Goal: Task Accomplishment & Management: Manage account settings

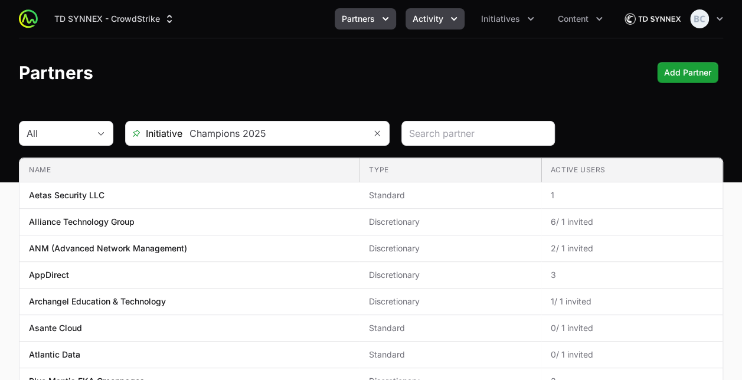
click at [424, 23] on span "Activity" at bounding box center [427, 19] width 31 height 12
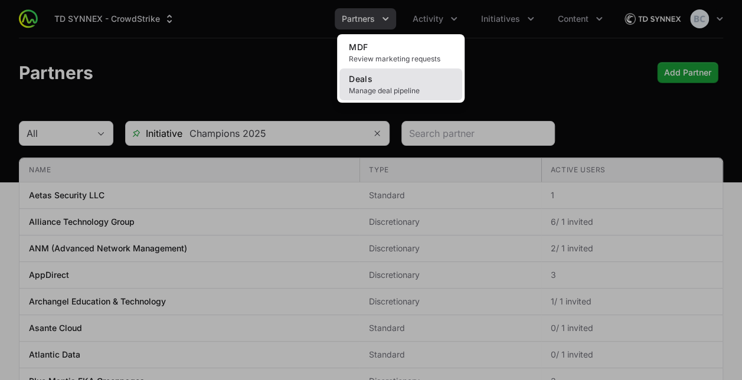
click at [389, 88] on span "Manage deal pipeline" at bounding box center [401, 90] width 104 height 9
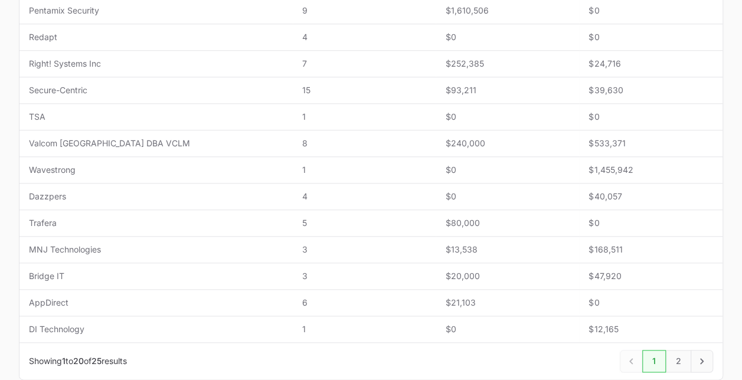
scroll to position [484, 0]
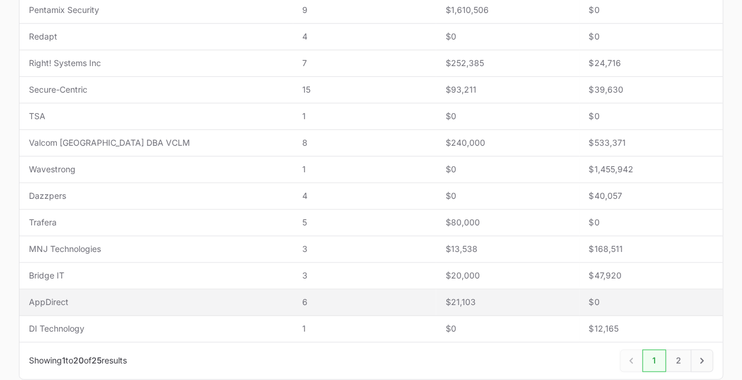
click at [188, 300] on span "AppDirect" at bounding box center [156, 302] width 254 height 12
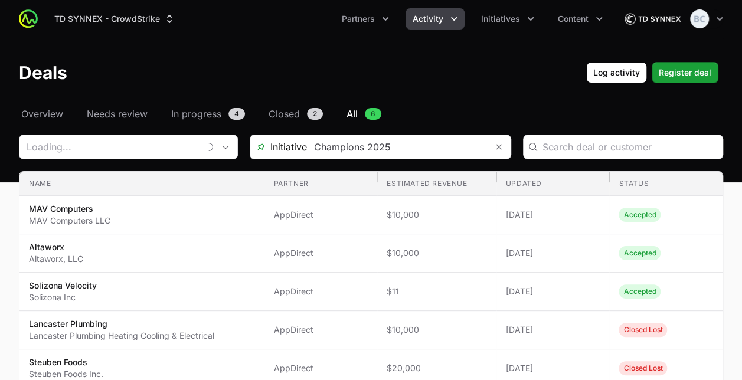
type input "AppDirect"
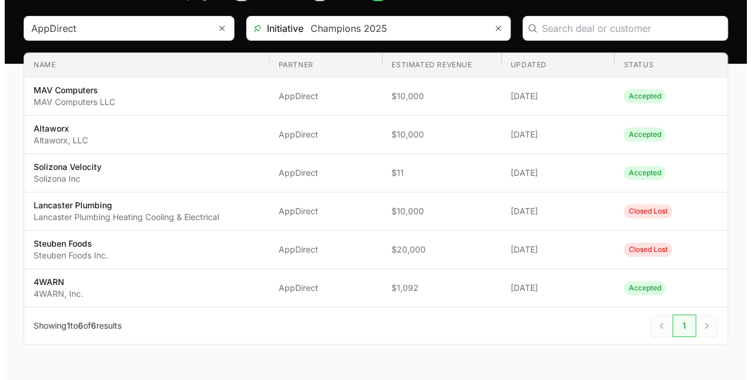
scroll to position [119, 0]
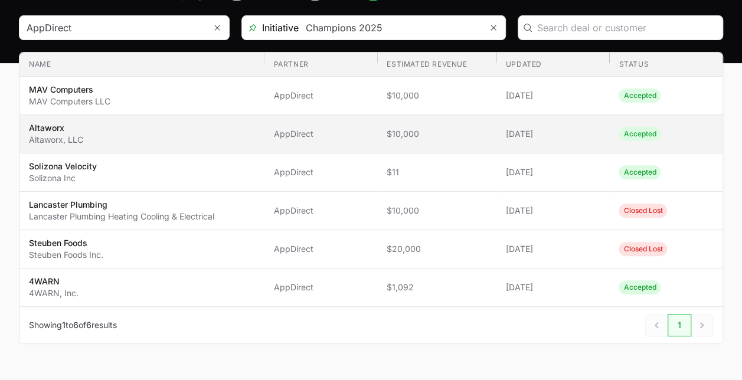
click at [300, 133] on span "AppDirect" at bounding box center [320, 134] width 94 height 12
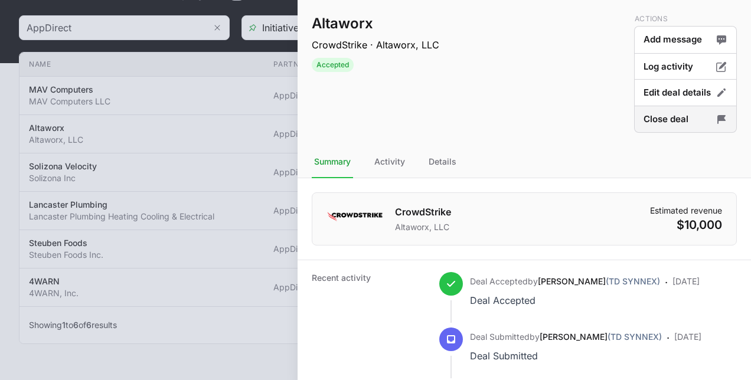
click at [668, 118] on button "Close deal" at bounding box center [685, 120] width 103 height 28
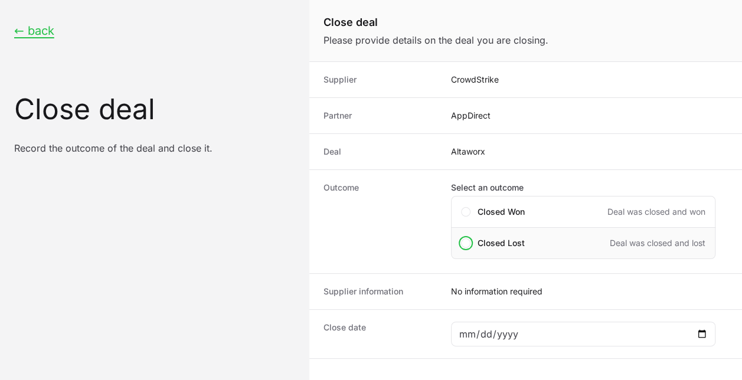
click at [510, 238] on span "Closed Lost" at bounding box center [500, 243] width 47 height 12
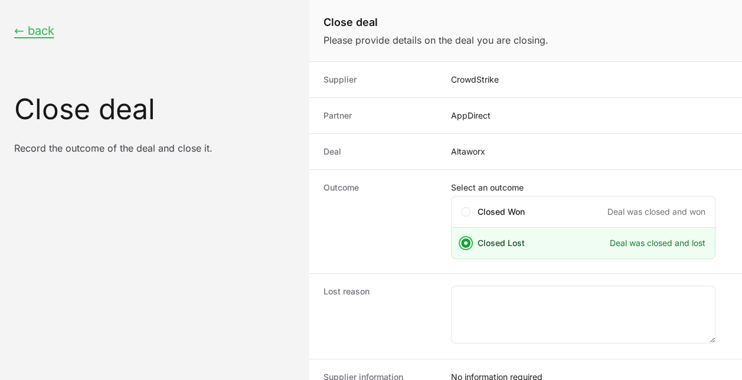
scroll to position [142, 0]
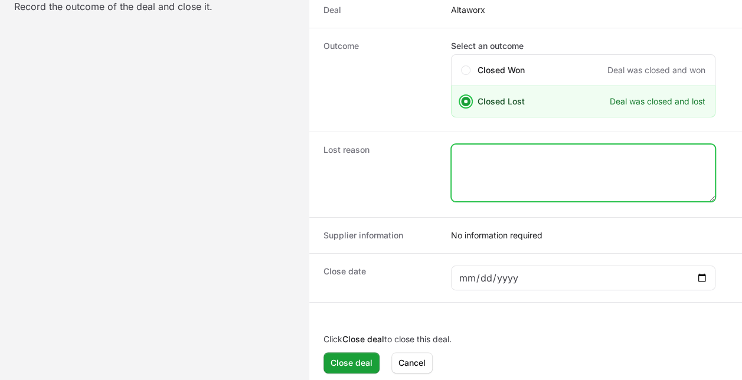
click at [489, 170] on textarea "Close deal form" at bounding box center [582, 173] width 263 height 57
type textarea "Lost"
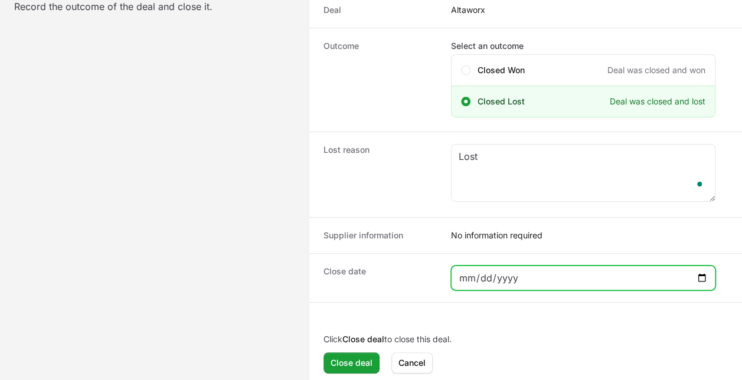
click at [559, 274] on input "Close deal form" at bounding box center [583, 278] width 249 height 14
click at [706, 273] on input "Close deal form" at bounding box center [583, 278] width 249 height 14
type input "[DATE]"
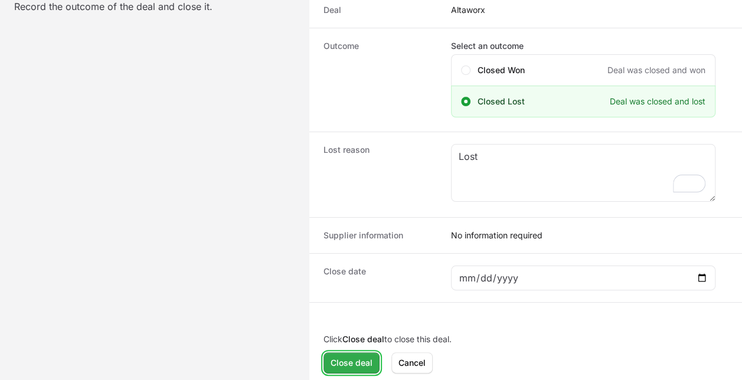
click at [361, 368] on button "Close deal Close deal" at bounding box center [351, 362] width 56 height 21
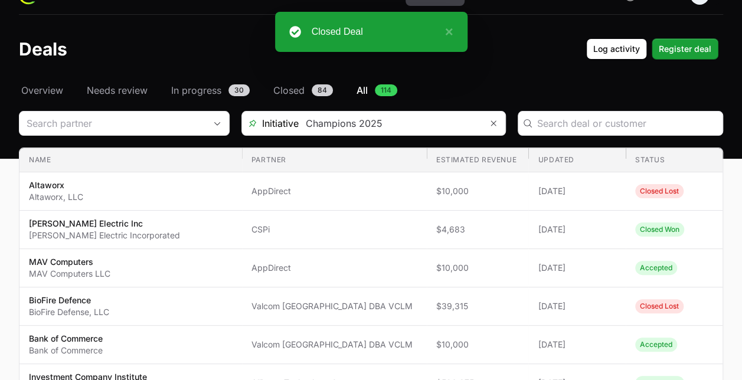
scroll to position [23, 0]
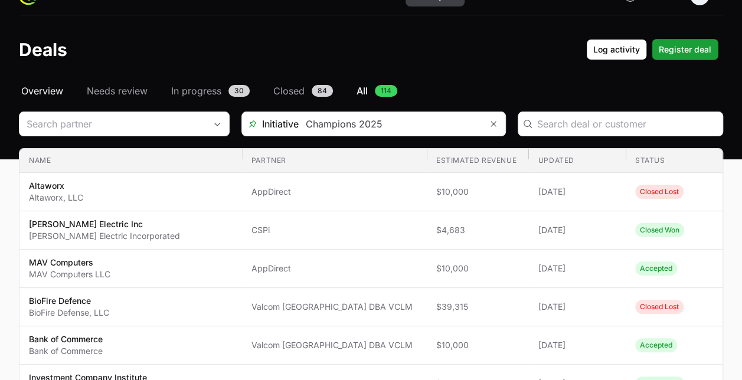
click at [55, 94] on span "Overview" at bounding box center [42, 91] width 42 height 14
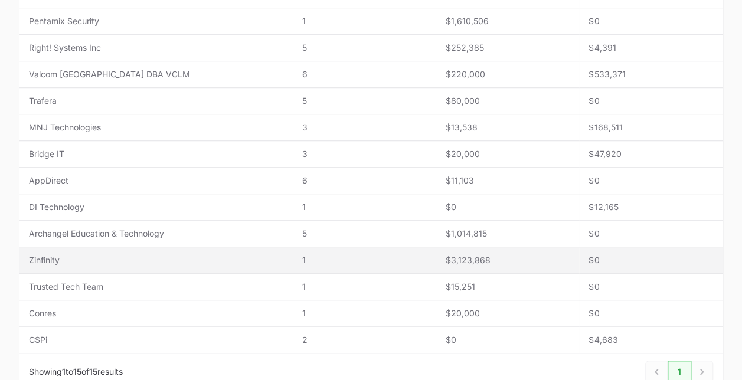
scroll to position [345, 0]
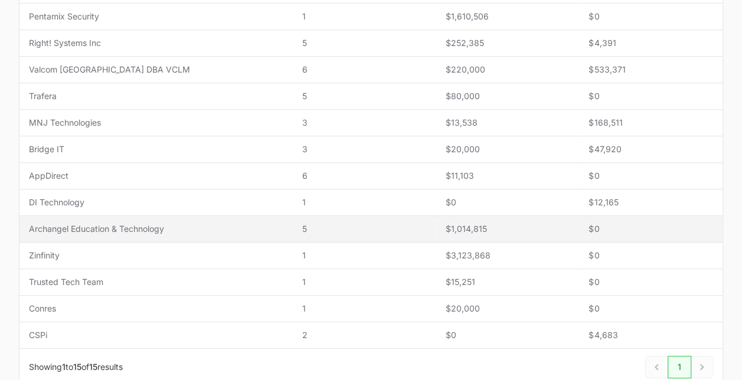
click at [171, 231] on span "Archangel Education & Technology" at bounding box center [156, 229] width 254 height 12
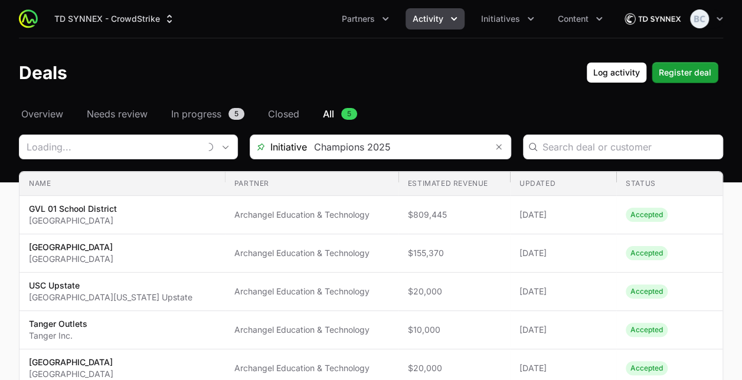
type input "Archangel Education & Technology"
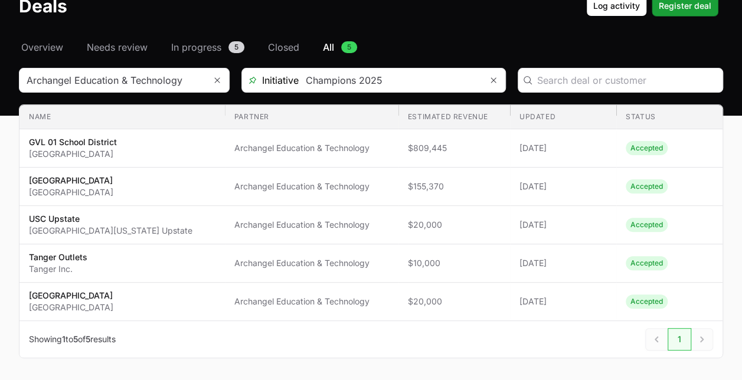
scroll to position [68, 0]
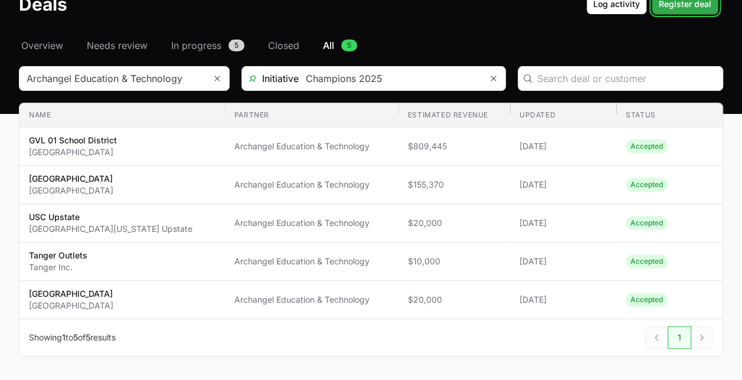
click at [672, 6] on span "Register deal" at bounding box center [685, 4] width 53 height 14
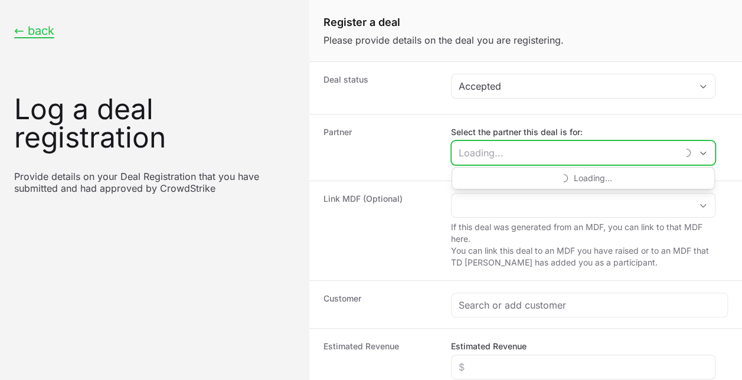
click at [492, 150] on input "Select the partner this deal is for:" at bounding box center [563, 153] width 225 height 24
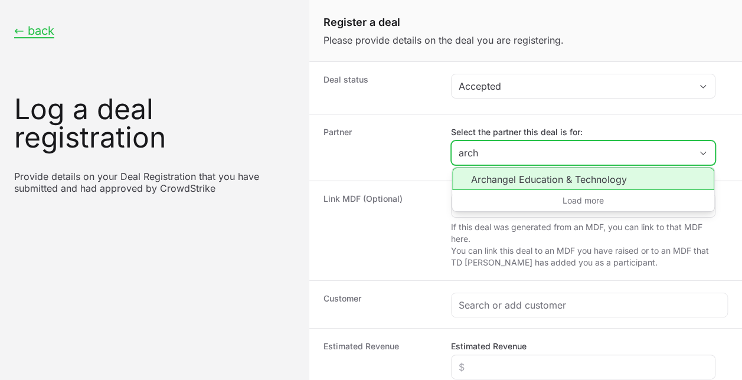
click at [503, 168] on li "Archangel Education & Technology" at bounding box center [583, 179] width 262 height 22
type input "Archangel Education & Technology"
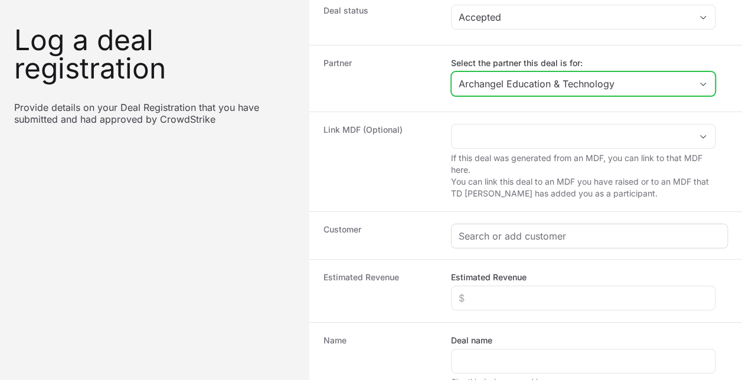
scroll to position [70, 0]
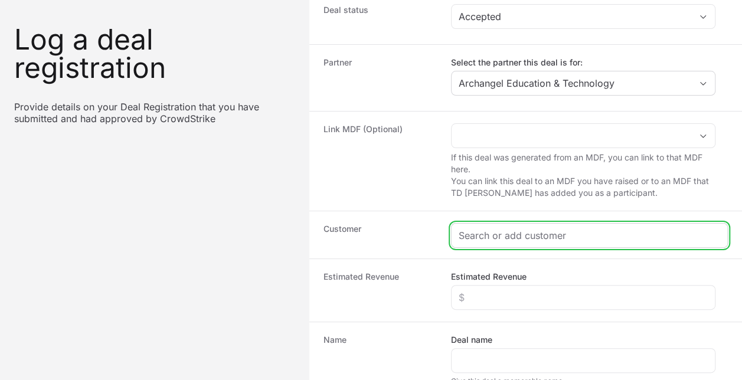
click at [489, 234] on input "Create activity form" at bounding box center [589, 235] width 261 height 14
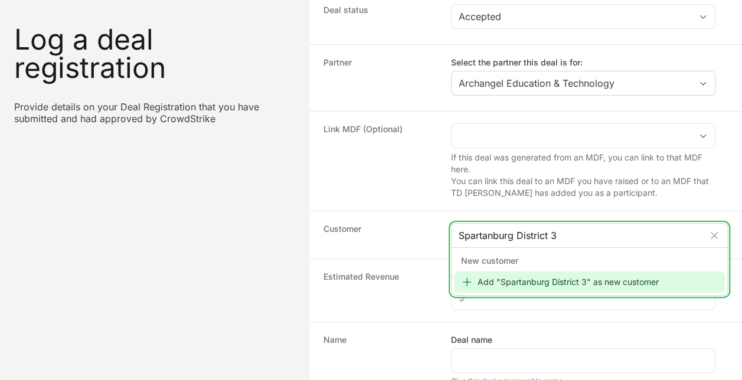
type input "Spartanburg District 3"
click at [561, 279] on div "Add "Spartanburg District 3" as new customer" at bounding box center [589, 281] width 271 height 21
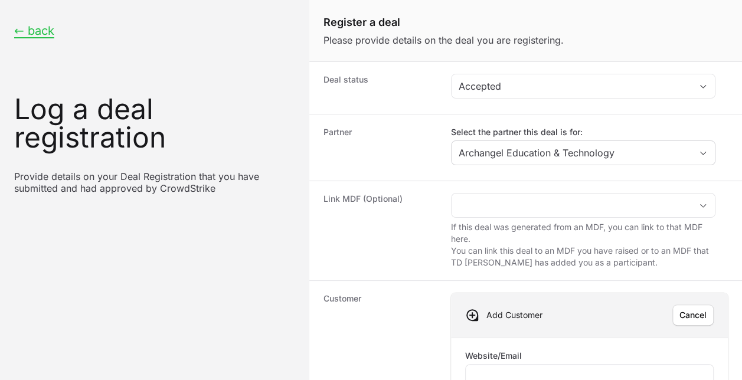
scroll to position [116, 0]
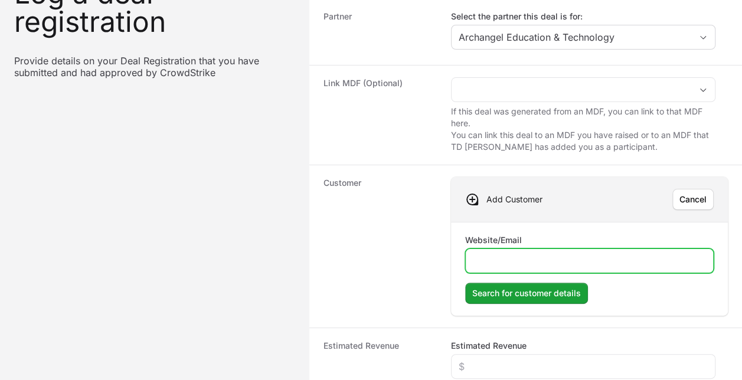
click at [528, 258] on input "Website/Email" at bounding box center [589, 261] width 233 height 14
paste input "[DOMAIN_NAME]"
type input "[DOMAIN_NAME]"
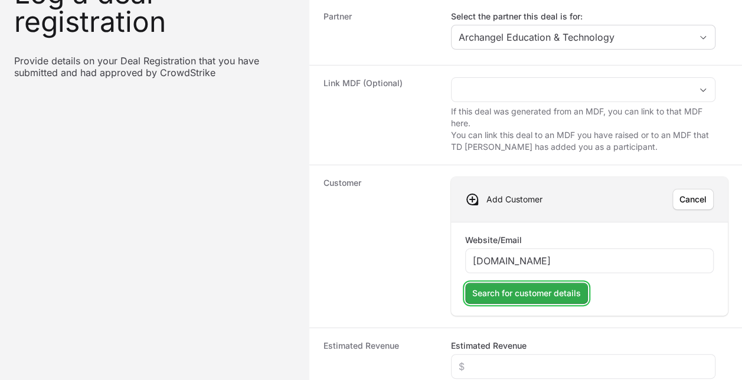
click at [519, 293] on span "Search for customer details" at bounding box center [526, 293] width 109 height 14
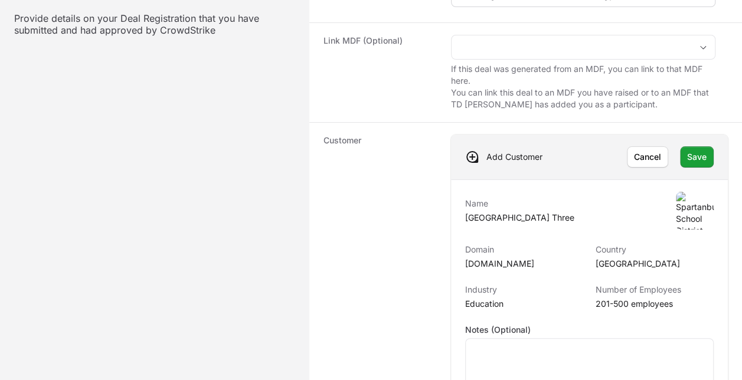
scroll to position [159, 0]
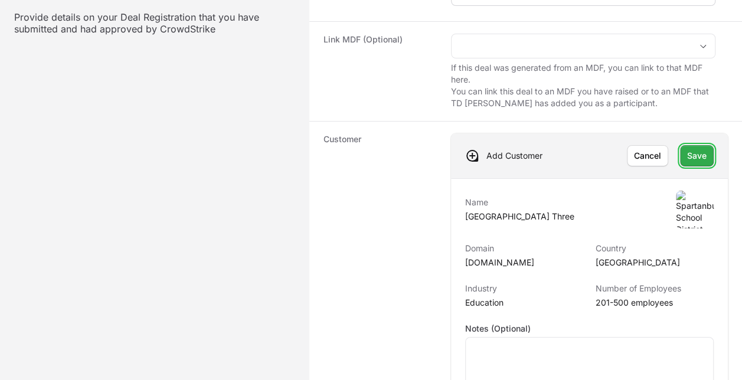
click at [698, 162] on button "Save Save" at bounding box center [697, 155] width 34 height 21
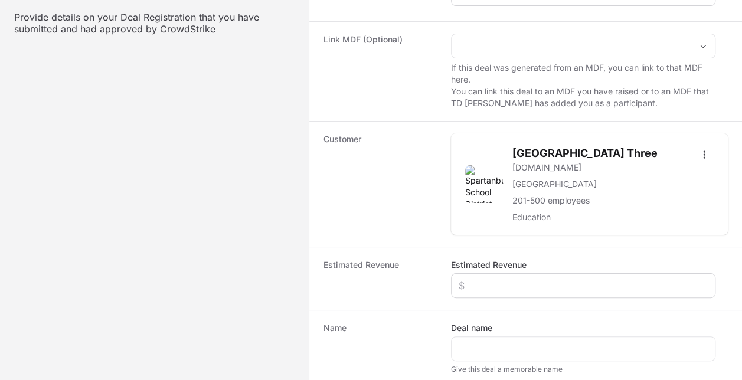
scroll to position [218, 0]
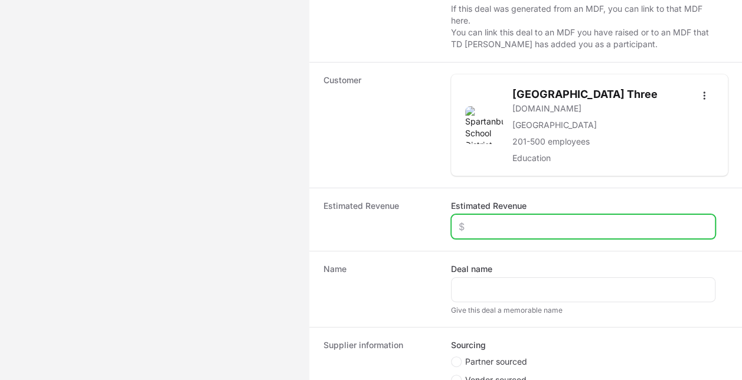
click at [479, 234] on input "Estimated Revenue" at bounding box center [583, 227] width 249 height 14
type input "$20,000"
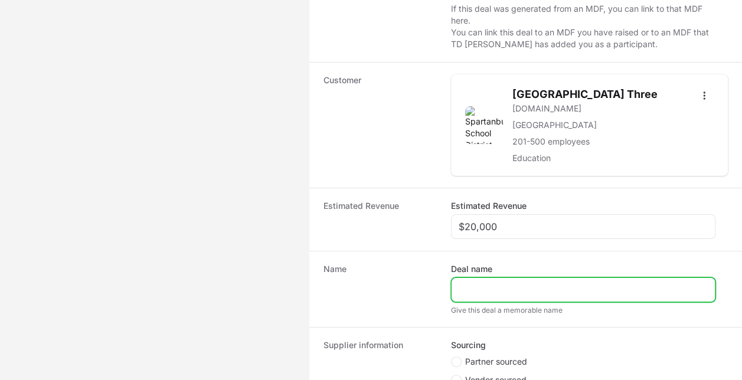
click at [473, 297] on input "Deal name" at bounding box center [583, 290] width 249 height 14
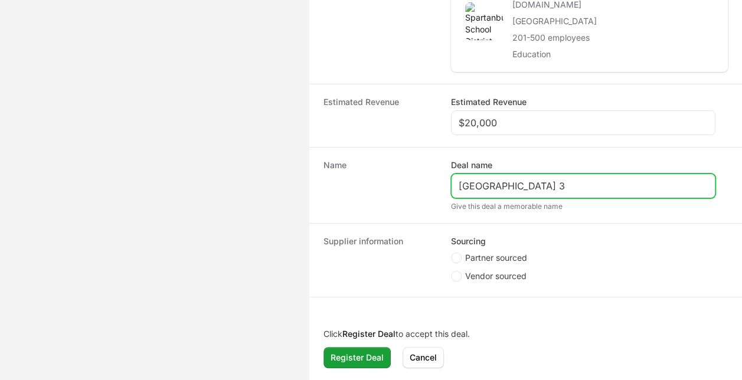
scroll to position [333, 0]
type input "[GEOGRAPHIC_DATA] 3"
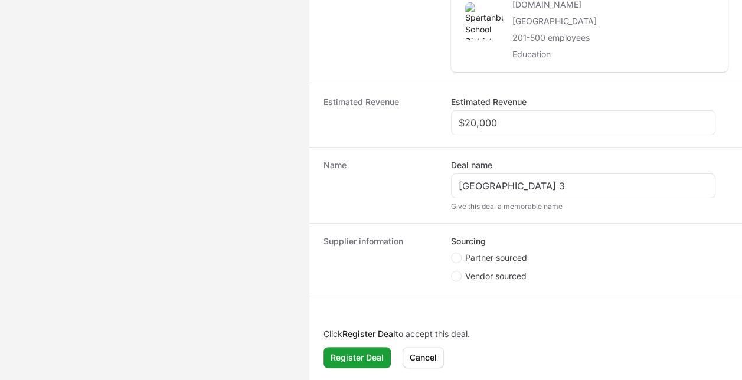
click at [476, 267] on li "Partner sourced" at bounding box center [583, 259] width 264 height 15
click at [463, 260] on span "Create activity form" at bounding box center [458, 258] width 14 height 11
click at [452, 254] on input "Partner sourced" at bounding box center [451, 253] width 1 height 1
radio input "true"
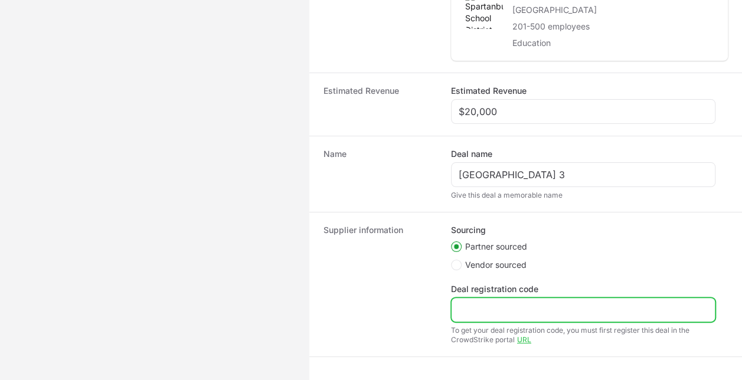
click at [489, 317] on input "Deal registration code" at bounding box center [583, 310] width 249 height 14
paste input "DR-567f3cdd"
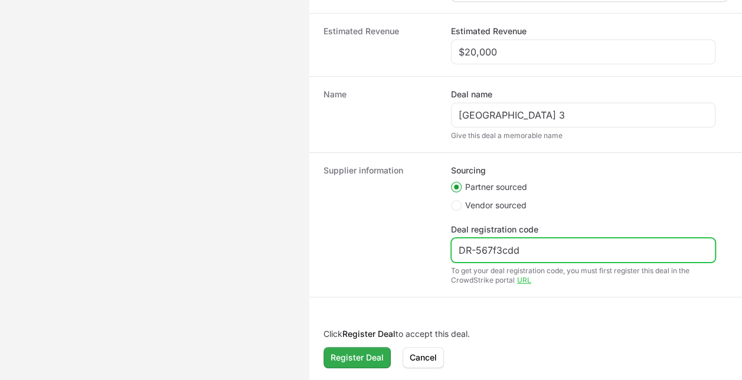
type input "DR-567f3cdd"
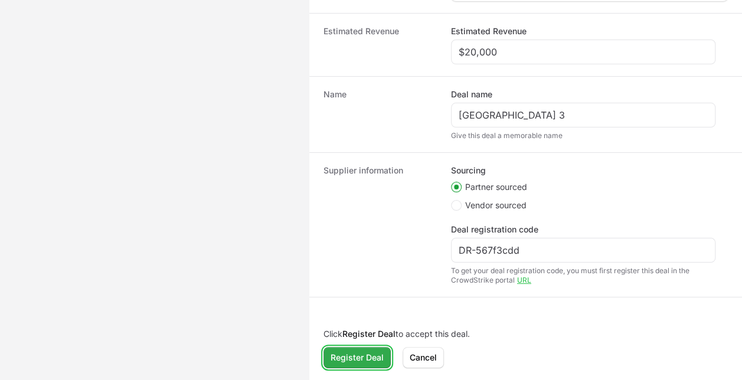
click at [352, 354] on span "Register Deal" at bounding box center [356, 358] width 53 height 14
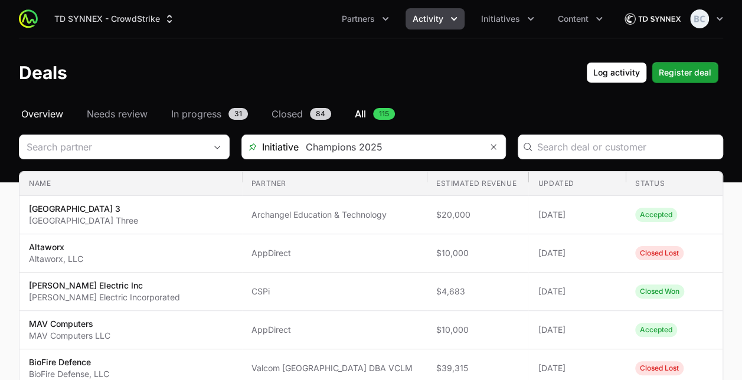
drag, startPoint x: 54, startPoint y: 122, endPoint x: 46, endPoint y: 114, distance: 10.9
click at [46, 114] on span "Overview" at bounding box center [42, 114] width 42 height 14
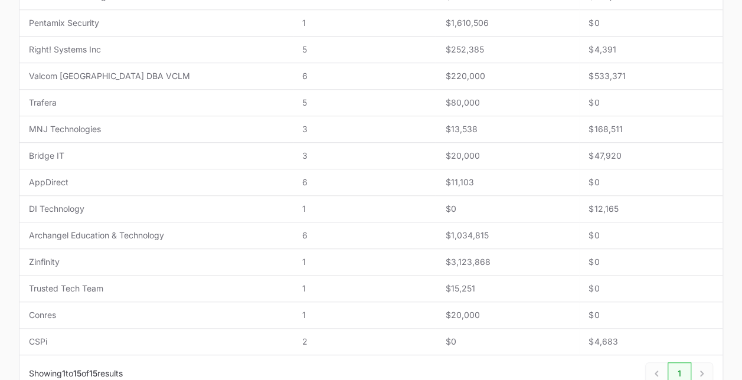
scroll to position [360, 0]
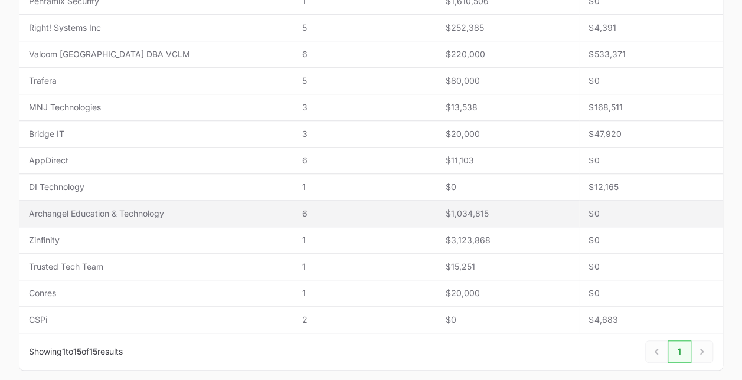
click at [118, 209] on span "Archangel Education & Technology" at bounding box center [156, 214] width 254 height 12
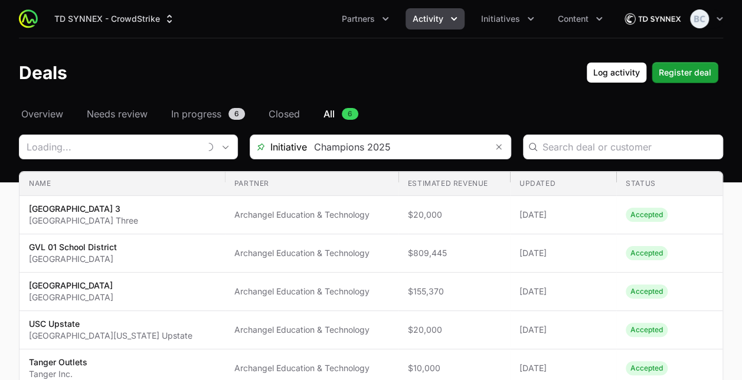
type input "Archangel Education & Technology"
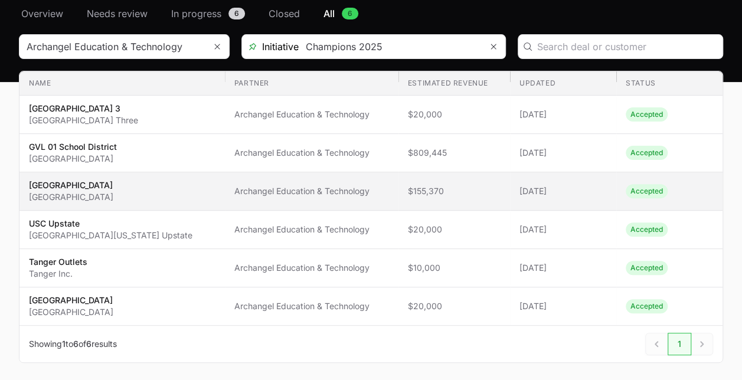
scroll to position [101, 0]
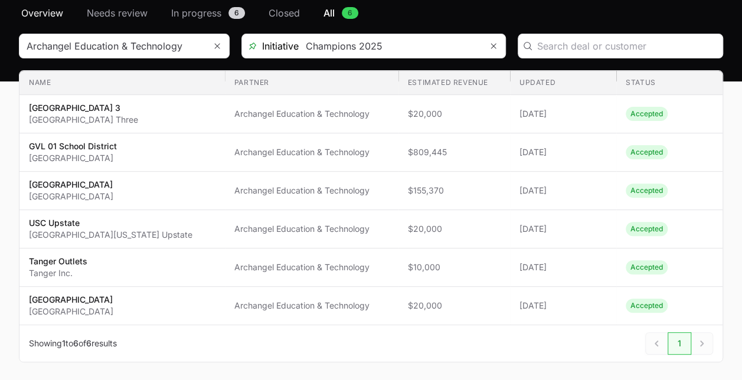
click at [33, 19] on span "Overview" at bounding box center [42, 13] width 42 height 14
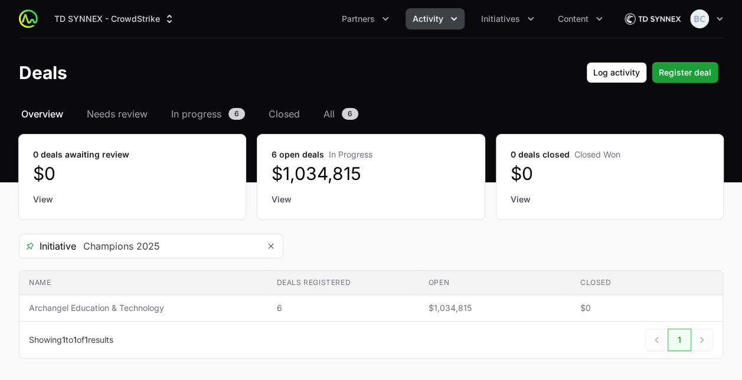
click at [50, 113] on span "Overview" at bounding box center [42, 114] width 42 height 14
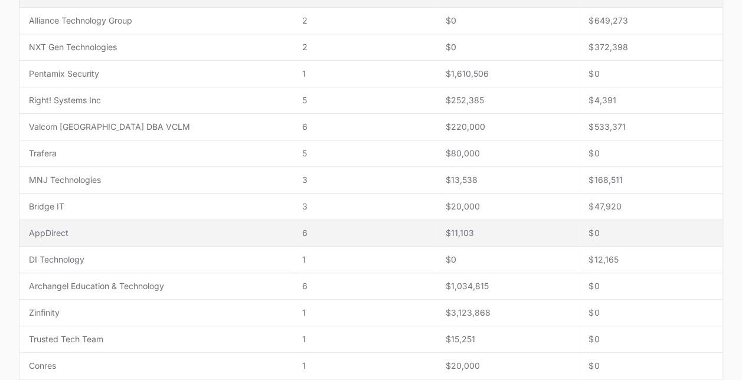
scroll to position [294, 0]
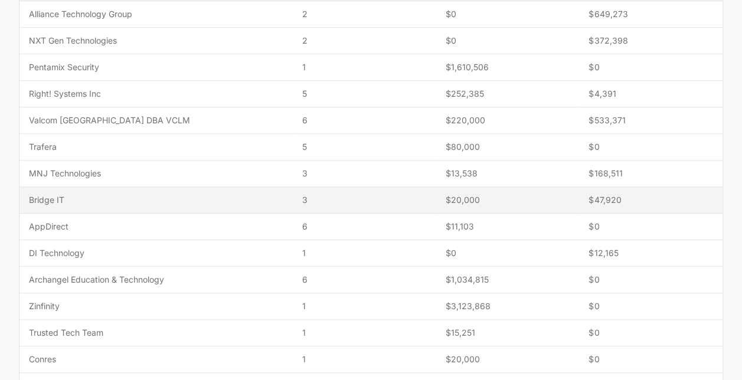
click at [125, 194] on span "Bridge IT" at bounding box center [156, 200] width 254 height 12
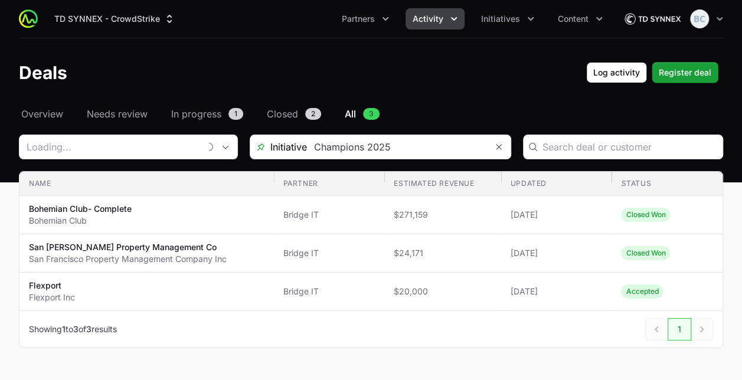
type input "Bridge IT"
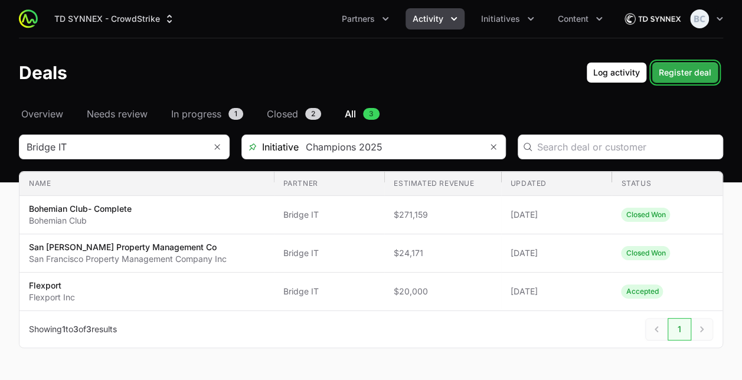
click at [683, 76] on span "Register deal" at bounding box center [685, 73] width 53 height 14
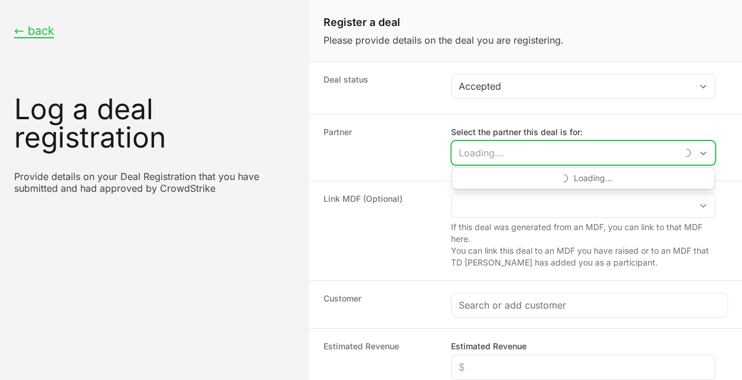
click at [517, 152] on input "Select the partner this deal is for:" at bounding box center [563, 153] width 225 height 24
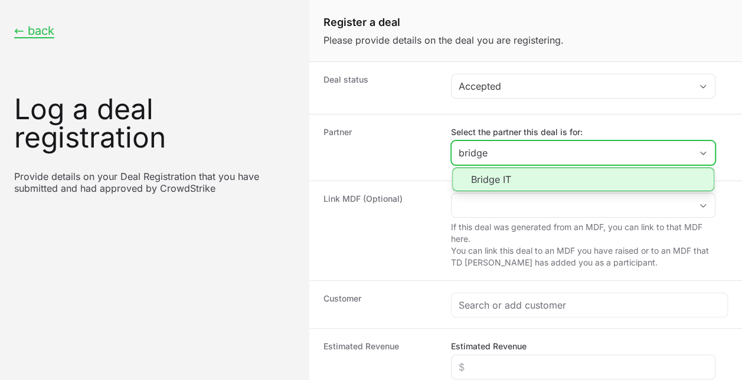
click at [517, 178] on li "Bridge IT" at bounding box center [583, 180] width 262 height 24
type input "Bridge IT"
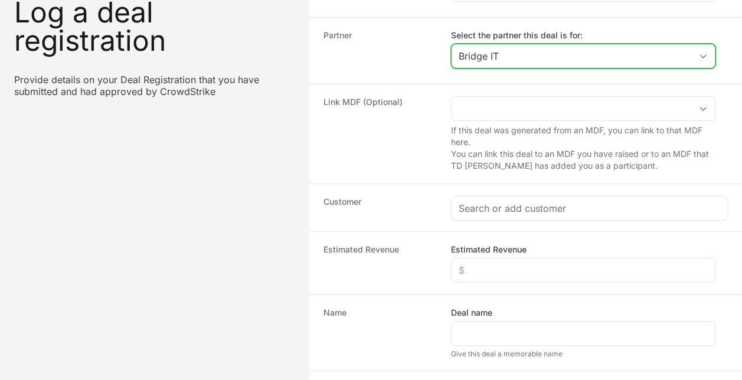
scroll to position [144, 0]
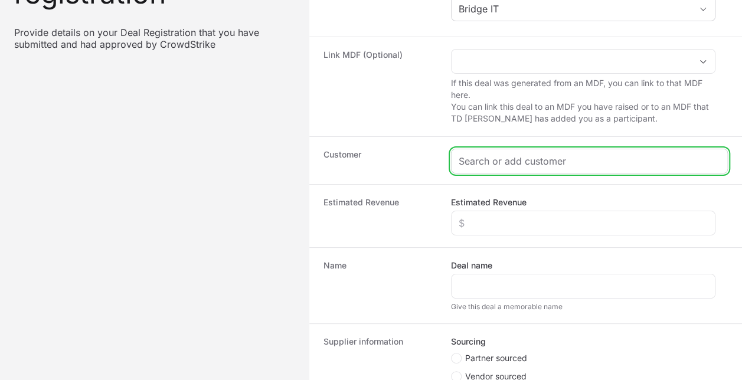
click at [493, 161] on input "Create activity form" at bounding box center [589, 161] width 261 height 14
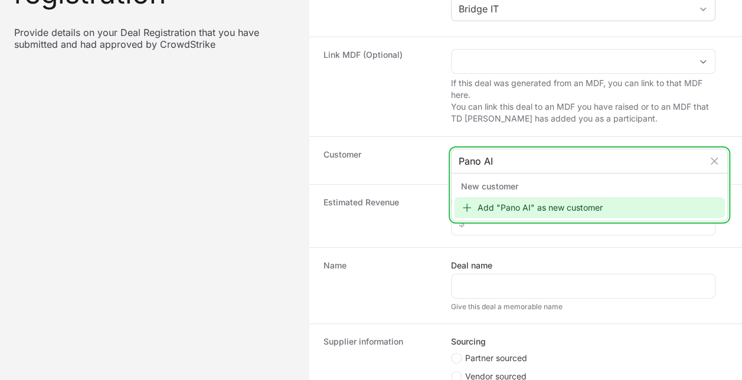
type input "Pano AI"
click at [490, 204] on div "Add "Pano AI" as new customer" at bounding box center [589, 207] width 271 height 21
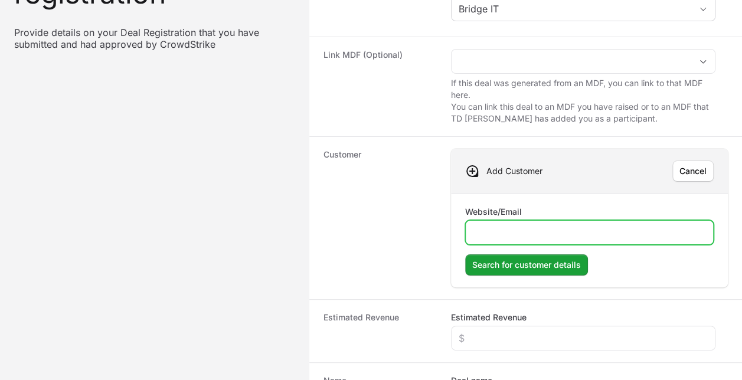
click at [492, 233] on input "Website/Email" at bounding box center [589, 232] width 233 height 14
paste input "[URL]"
type input "[URL]"
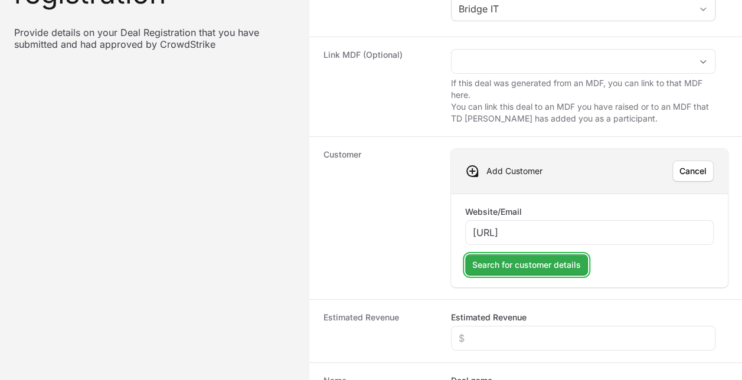
click at [516, 261] on span "Search for customer details" at bounding box center [526, 265] width 109 height 14
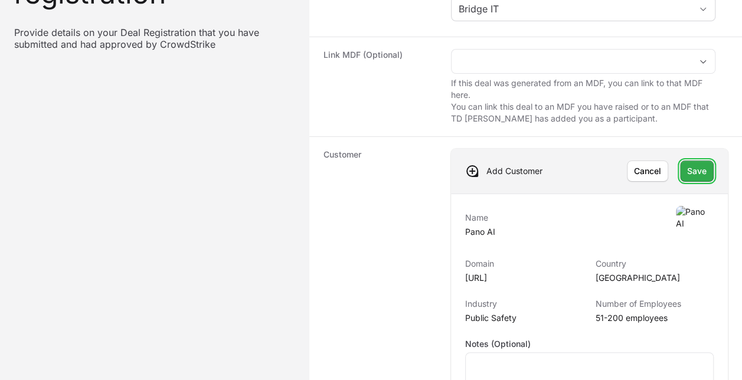
click at [694, 175] on span "Save" at bounding box center [696, 171] width 19 height 14
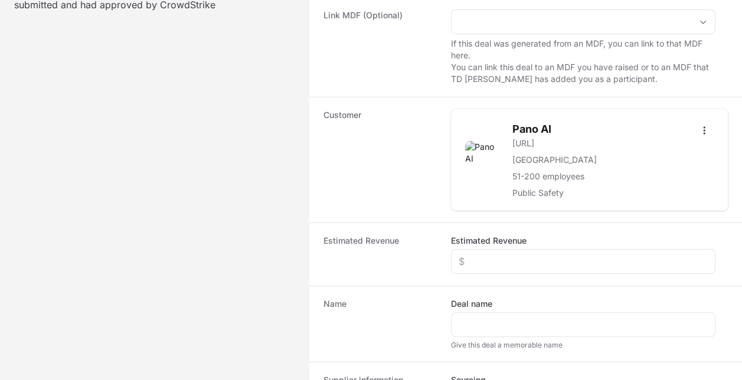
scroll to position [184, 0]
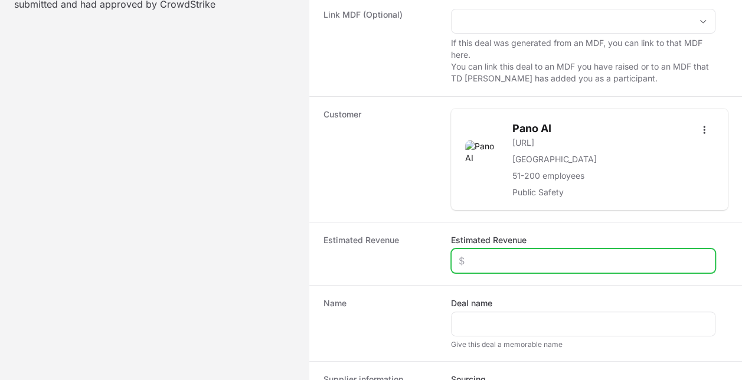
click at [564, 256] on input "Estimated Revenue" at bounding box center [583, 261] width 249 height 14
type input "$17,886"
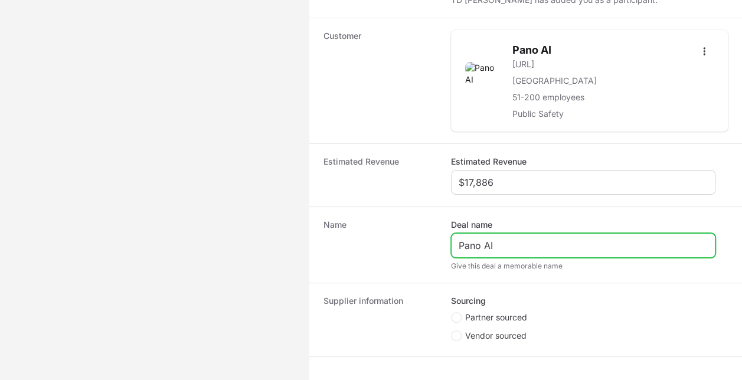
scroll to position [319, 0]
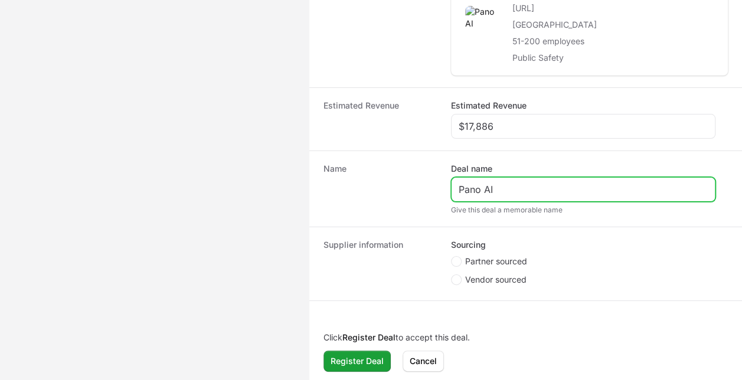
type input "Pano AI"
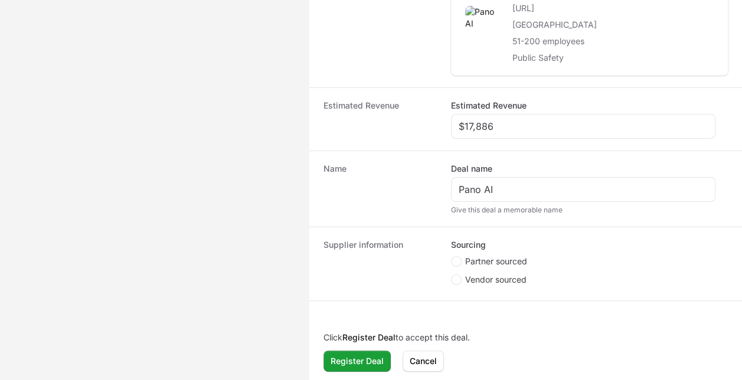
click at [485, 267] on li "Partner sourced" at bounding box center [583, 263] width 264 height 15
click at [459, 249] on fieldset "Sourcing Partner sourced Vendor sourced" at bounding box center [583, 264] width 264 height 50
click at [459, 250] on fieldset "Sourcing Partner sourced Vendor sourced" at bounding box center [583, 264] width 264 height 50
click at [459, 256] on span "Create activity form" at bounding box center [456, 261] width 11 height 11
click at [452, 256] on input "Partner sourced" at bounding box center [451, 256] width 1 height 1
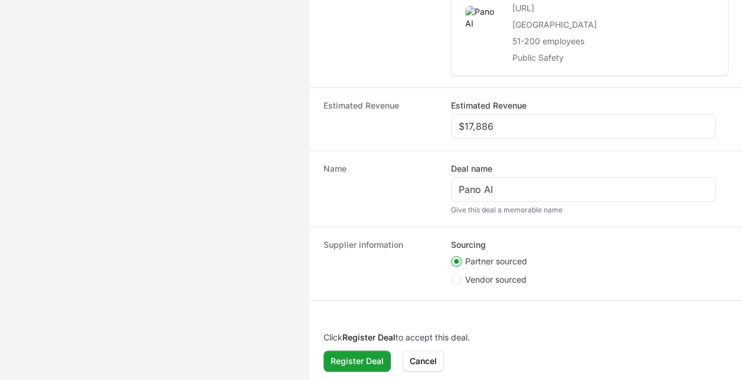
radio input "true"
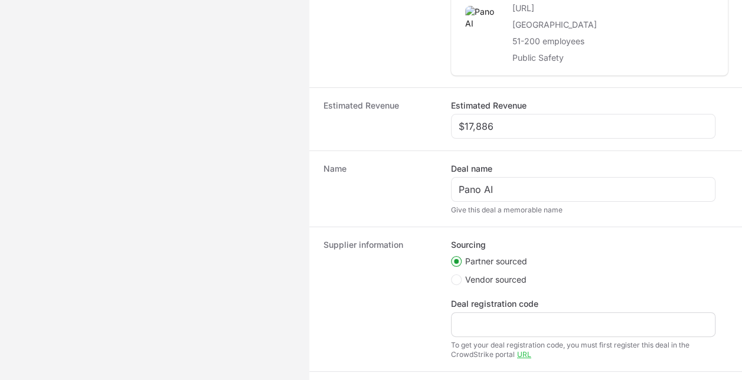
click at [480, 312] on div "Create activity form" at bounding box center [583, 324] width 264 height 25
click at [490, 328] on div "Create activity form" at bounding box center [583, 324] width 264 height 25
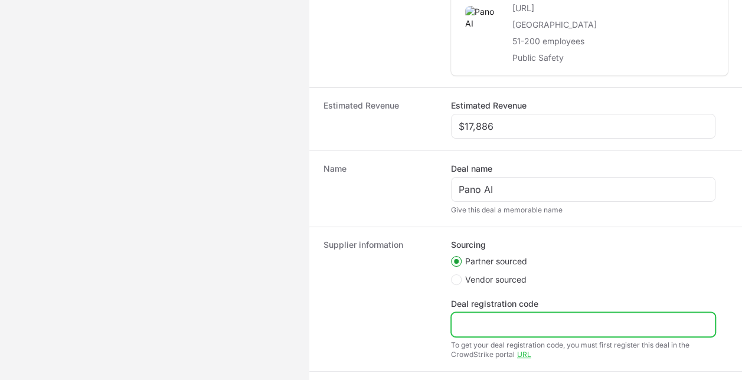
click at [521, 317] on input "Deal registration code" at bounding box center [583, 324] width 249 height 14
paste input "DR-b8dafe67"
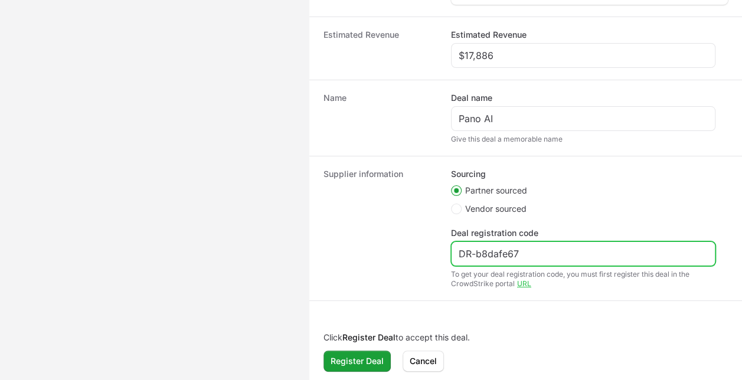
click at [470, 252] on input "DR-b8dafe67" at bounding box center [583, 254] width 249 height 14
type input "DR-b8dafe67"
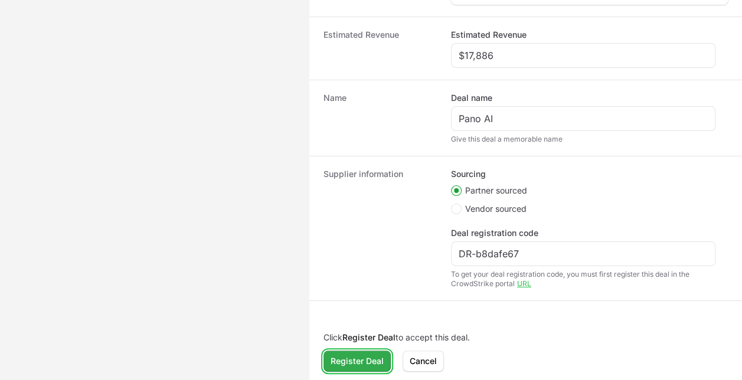
click at [352, 362] on span "Register Deal" at bounding box center [356, 361] width 53 height 14
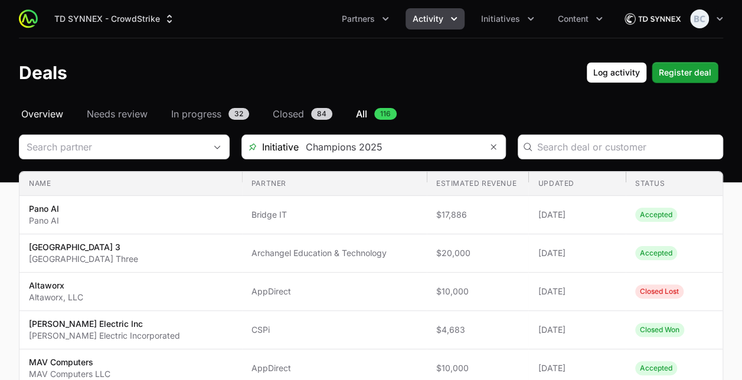
click at [61, 117] on span "Overview" at bounding box center [42, 114] width 42 height 14
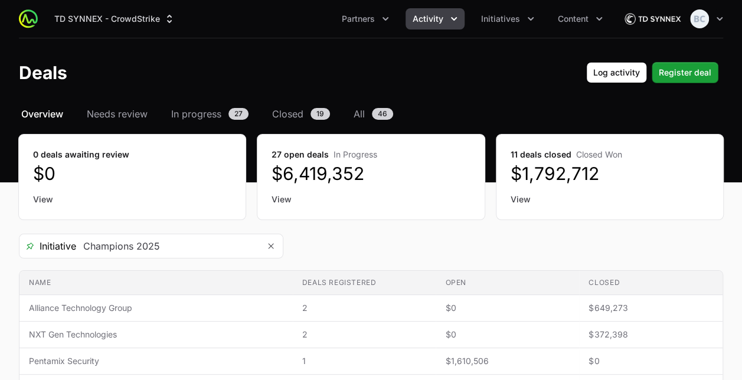
click at [459, 22] on icon "Activity menu" at bounding box center [454, 19] width 12 height 12
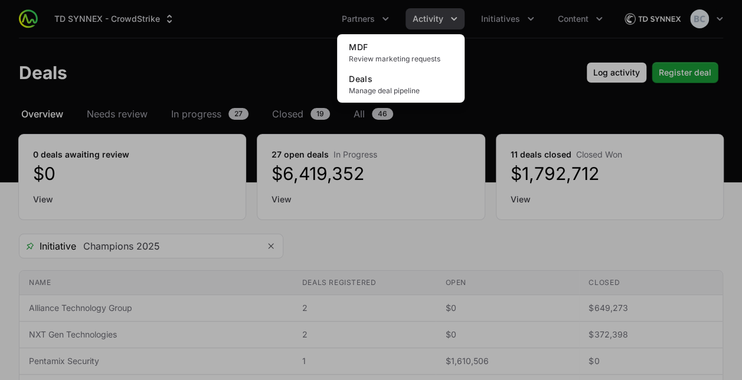
click at [227, 60] on div "Activity menu" at bounding box center [371, 190] width 742 height 380
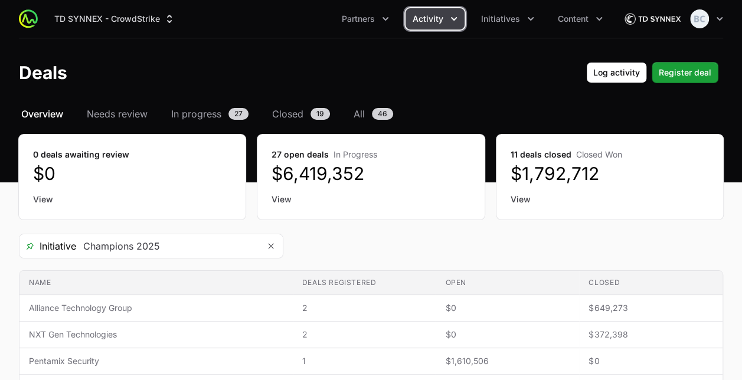
scroll to position [130, 0]
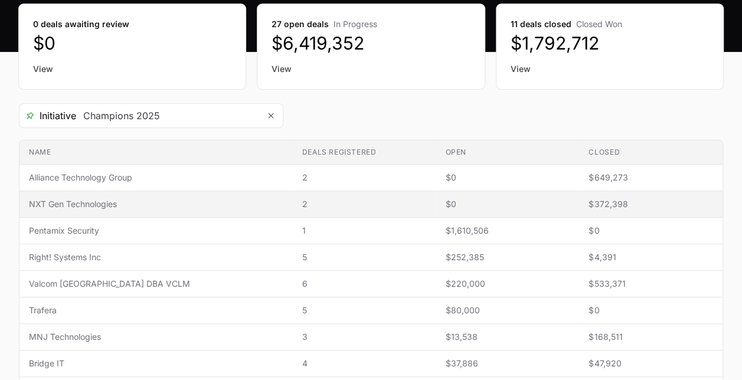
click at [167, 199] on span "NXT Gen Technologies" at bounding box center [156, 204] width 254 height 12
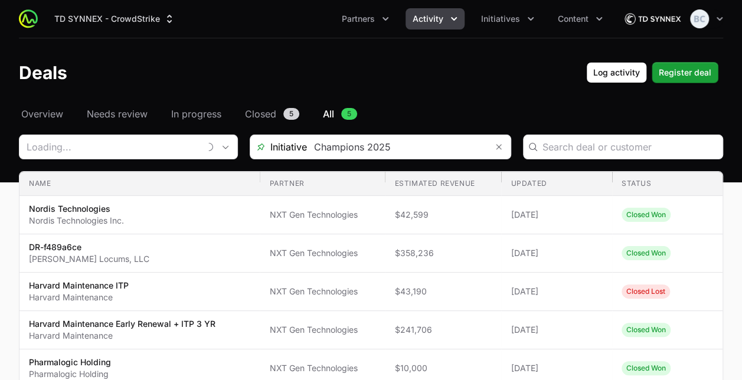
type input "NXT Gen Technologies"
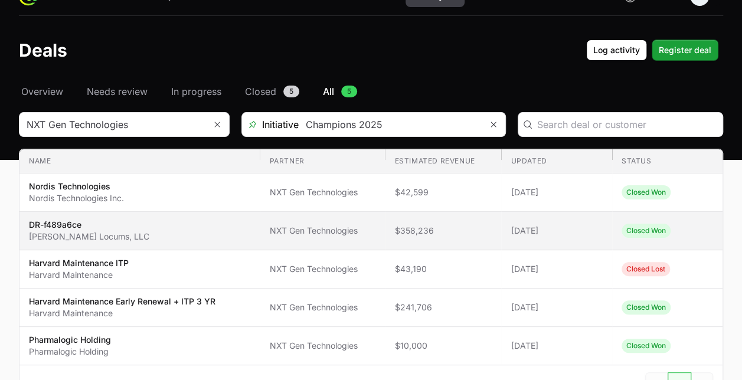
scroll to position [22, 0]
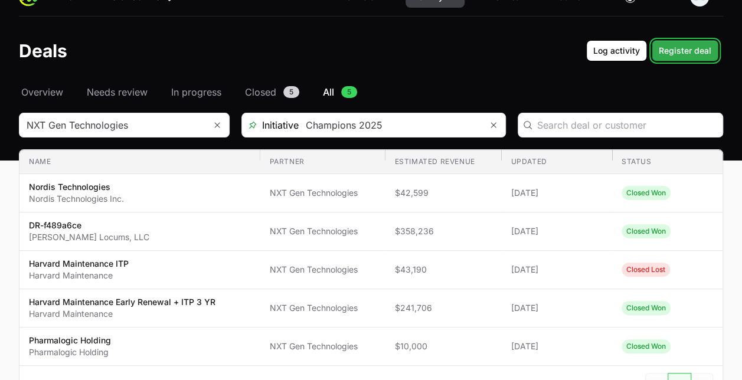
click at [693, 54] on span "Register deal" at bounding box center [685, 51] width 53 height 14
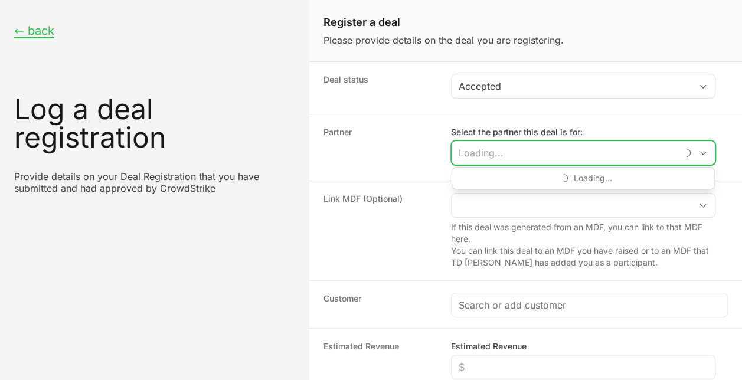
click at [505, 150] on input "Select the partner this deal is for:" at bounding box center [563, 153] width 225 height 24
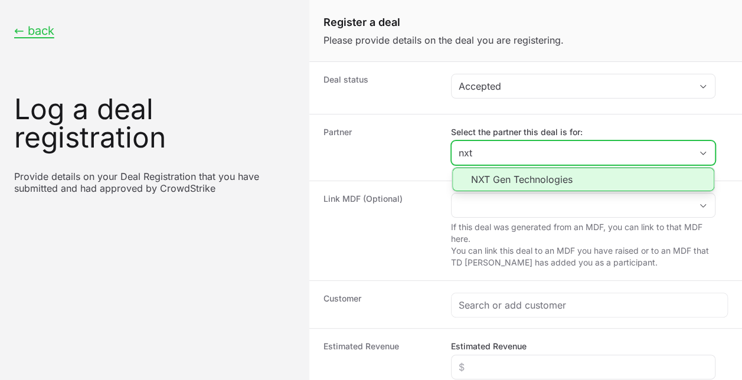
click at [512, 181] on li "NXT Gen Technologies" at bounding box center [583, 180] width 262 height 24
type input "NXT Gen Technologies"
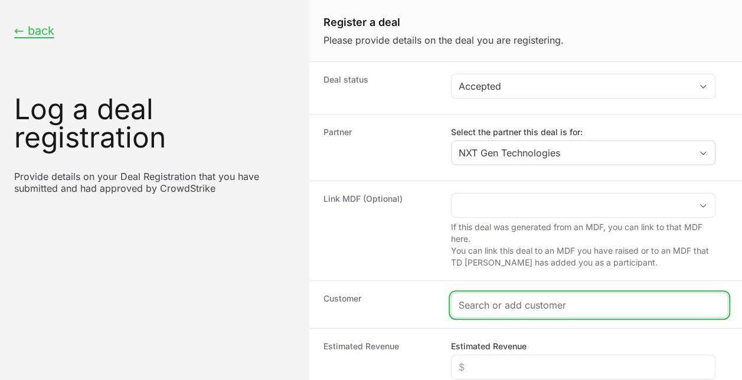
click at [486, 305] on input "Create activity form" at bounding box center [589, 305] width 261 height 14
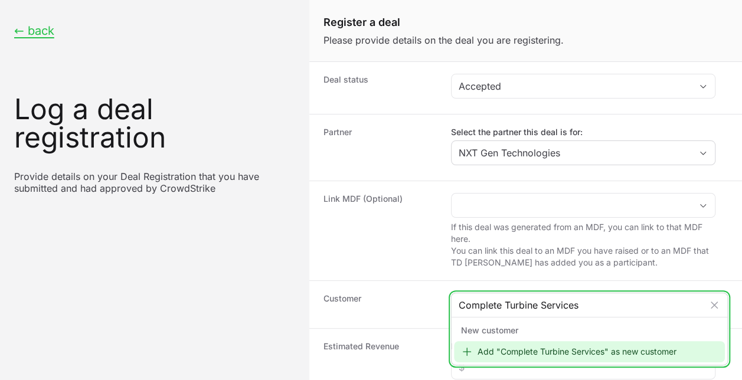
type input "Complete Turbine Services"
click at [486, 348] on div "Add "Complete Turbine Services" as new customer" at bounding box center [589, 351] width 271 height 21
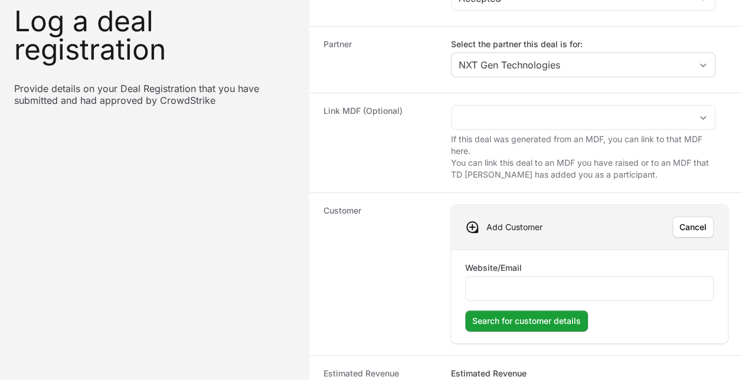
scroll to position [89, 0]
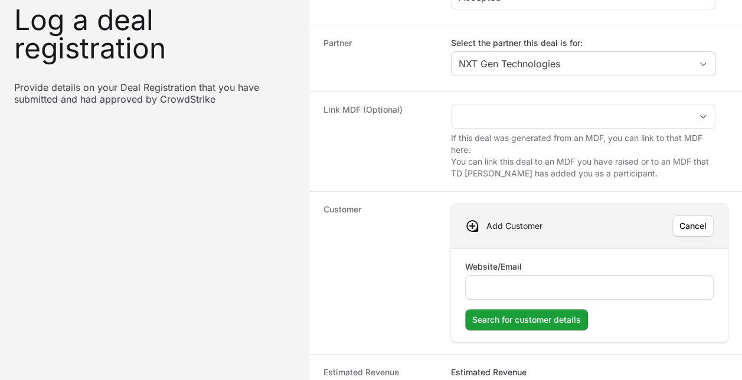
drag, startPoint x: 506, startPoint y: 292, endPoint x: 502, endPoint y: 284, distance: 8.7
click at [502, 284] on div "Create activity form" at bounding box center [589, 287] width 248 height 25
click at [502, 284] on input "Website/Email" at bounding box center [589, 287] width 233 height 14
paste input "[DOMAIN_NAME]"
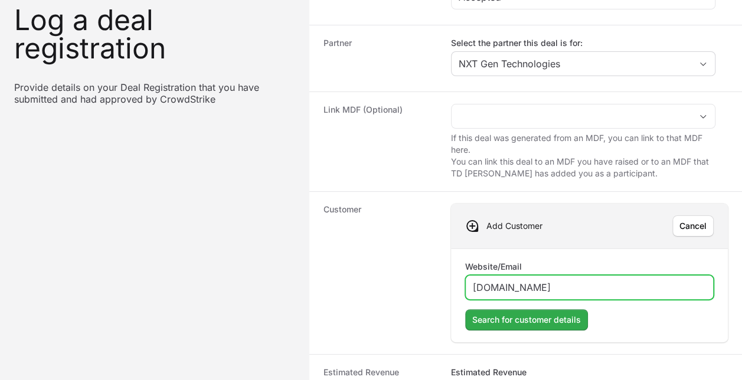
type input "[DOMAIN_NAME]"
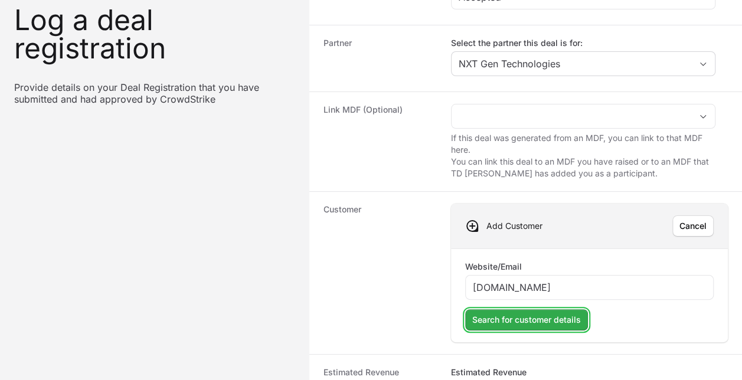
click at [544, 313] on span "Search for customer details" at bounding box center [526, 320] width 109 height 14
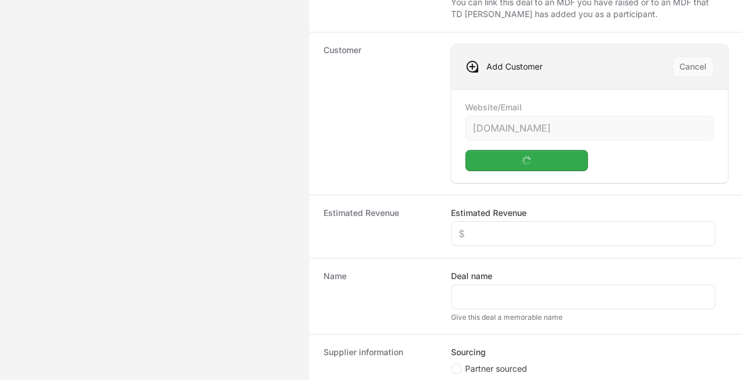
scroll to position [249, 0]
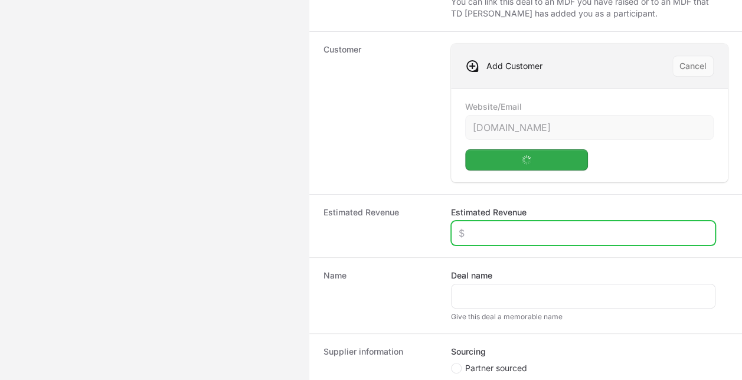
click at [517, 232] on input "Estimated Revenue" at bounding box center [583, 233] width 249 height 14
type input "$10,000"
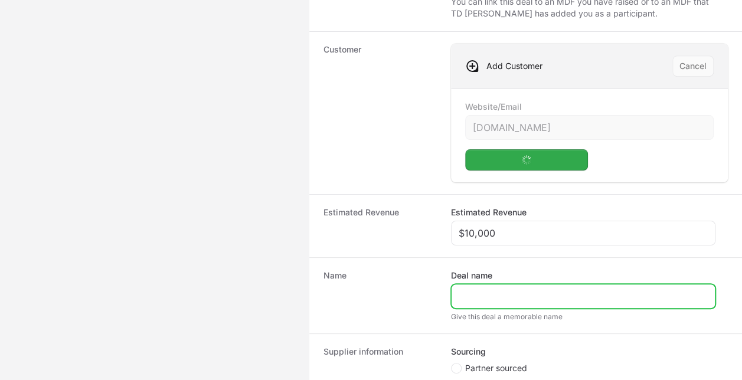
click at [489, 289] on input "Deal name" at bounding box center [583, 296] width 249 height 14
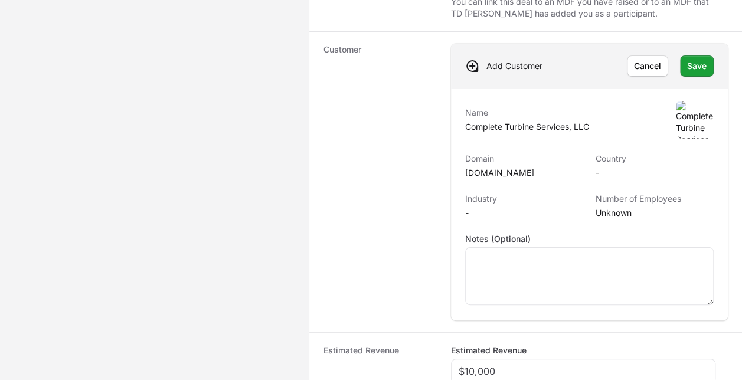
scroll to position [305, 0]
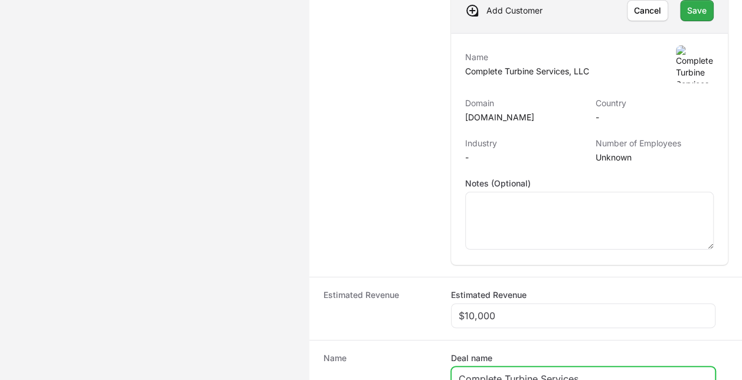
type input "Complete Turbine Services"
click at [696, 14] on span "Save" at bounding box center [696, 11] width 19 height 14
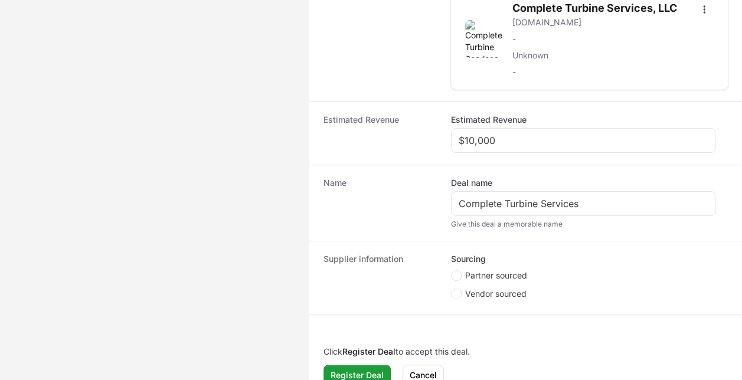
click at [473, 270] on span "Partner sourced" at bounding box center [496, 276] width 62 height 12
click at [452, 270] on input "Partner sourced" at bounding box center [451, 270] width 1 height 1
radio input "true"
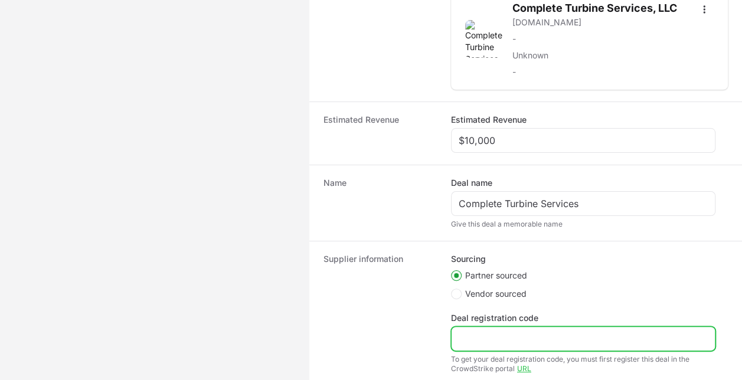
click at [578, 338] on input "Deal registration code" at bounding box center [583, 339] width 249 height 14
paste input "DR-5abf26da"
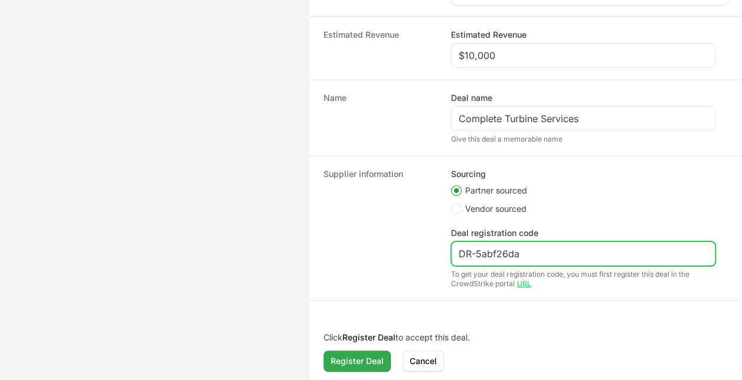
type input "DR-5abf26da"
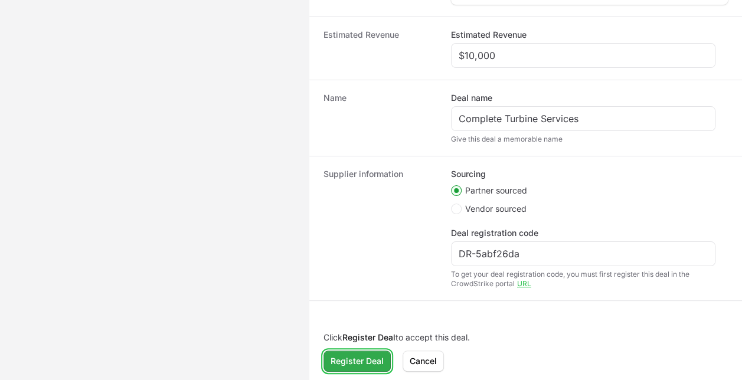
click at [358, 354] on span "Register Deal" at bounding box center [356, 361] width 53 height 14
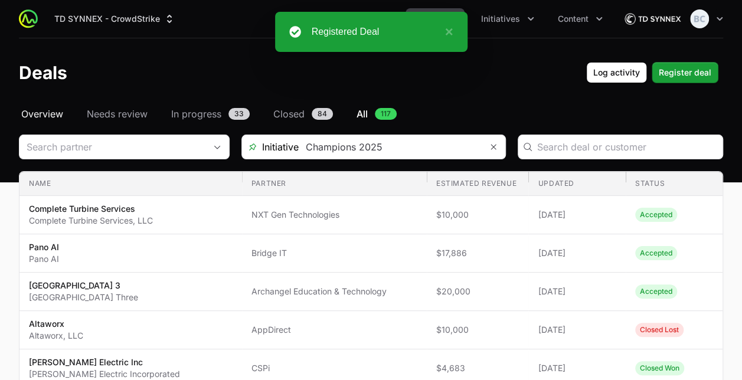
click at [59, 113] on span "Overview" at bounding box center [42, 114] width 42 height 14
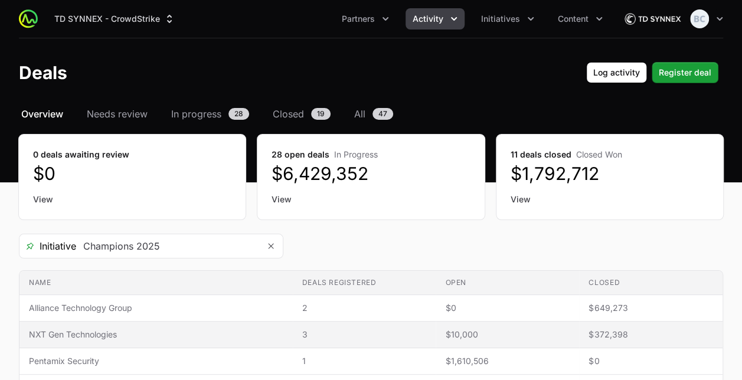
click at [78, 341] on td "Name NXT Gen Technologies" at bounding box center [155, 335] width 273 height 27
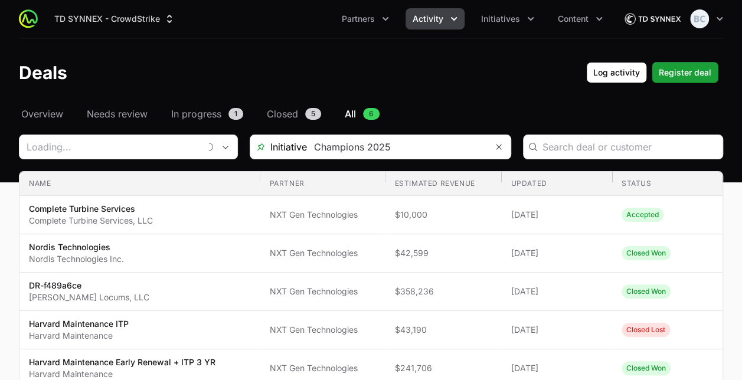
type input "NXT Gen Technologies"
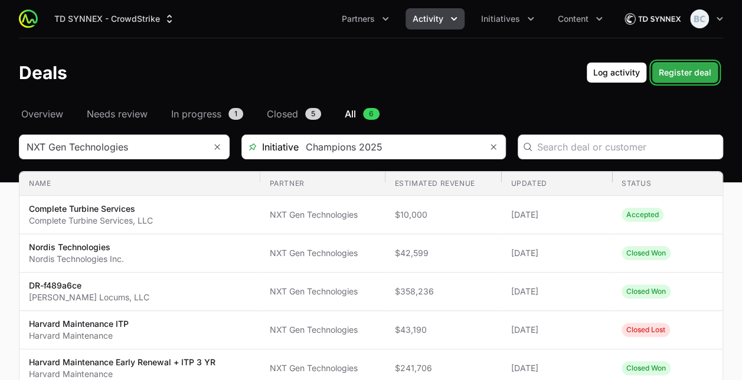
click at [675, 72] on span "Register deal" at bounding box center [685, 73] width 53 height 14
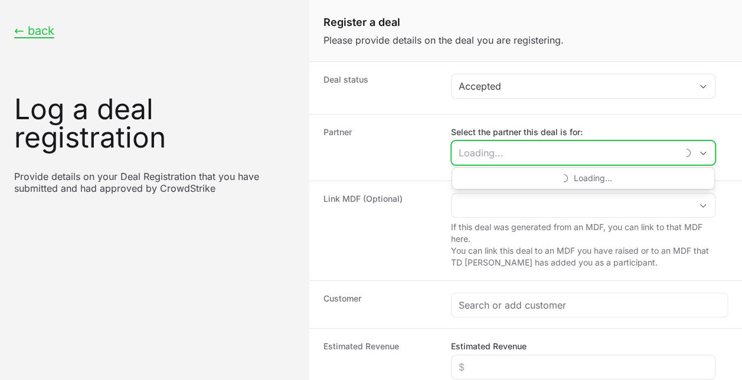
click at [479, 154] on input "Select the partner this deal is for:" at bounding box center [563, 153] width 225 height 24
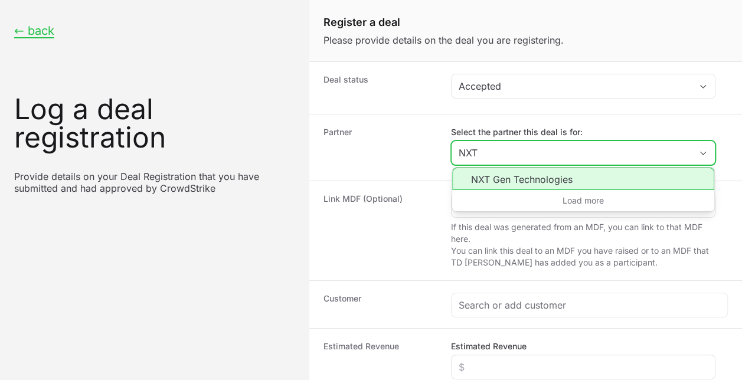
click at [507, 185] on li "NXT Gen Technologies" at bounding box center [583, 179] width 262 height 22
type input "NXT Gen Technologies"
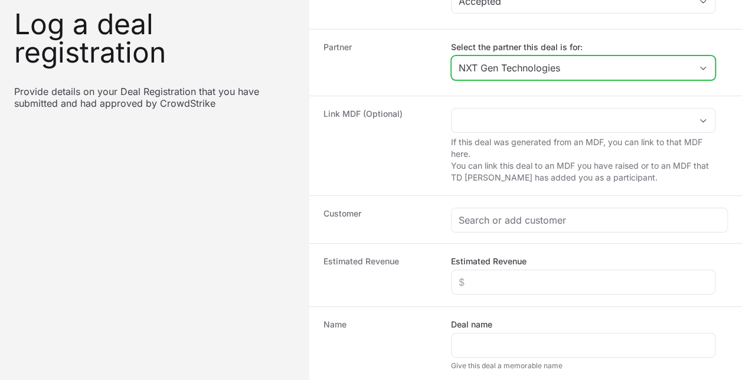
scroll to position [86, 0]
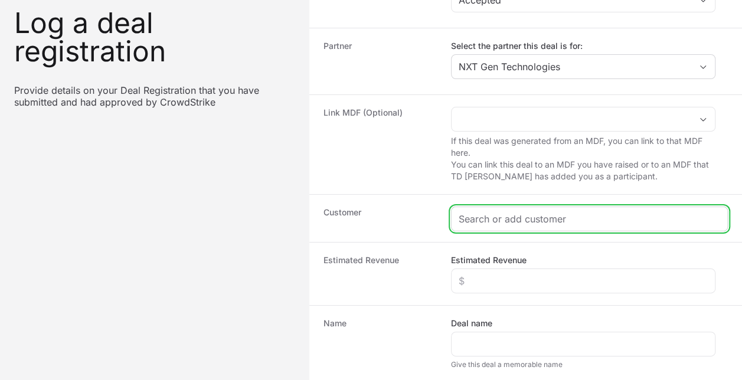
click at [468, 212] on input "Create activity form" at bounding box center [589, 219] width 261 height 14
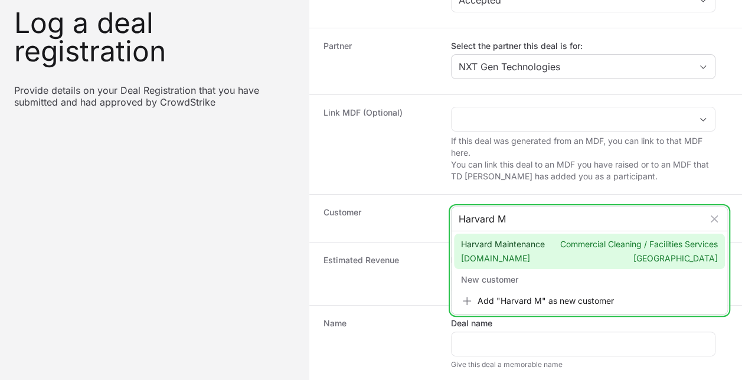
type input "Harvard M"
click at [490, 247] on span "Harvard Maintenance [DOMAIN_NAME]" at bounding box center [503, 251] width 84 height 26
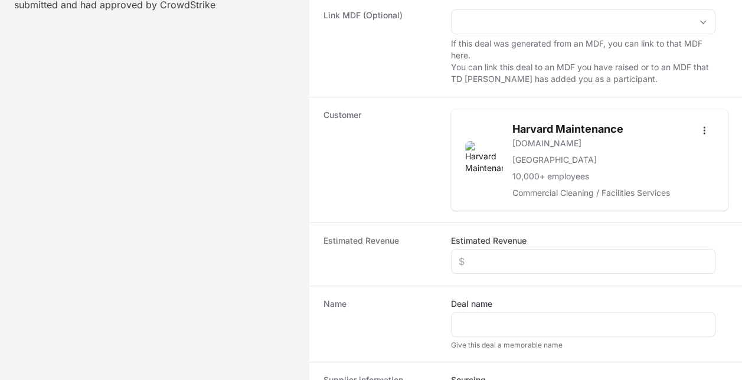
scroll to position [184, 0]
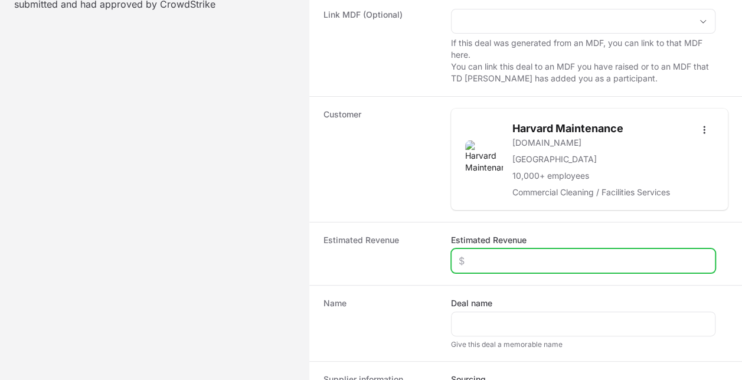
click at [485, 258] on input "Estimated Revenue" at bounding box center [583, 261] width 249 height 14
type input "$50,000"
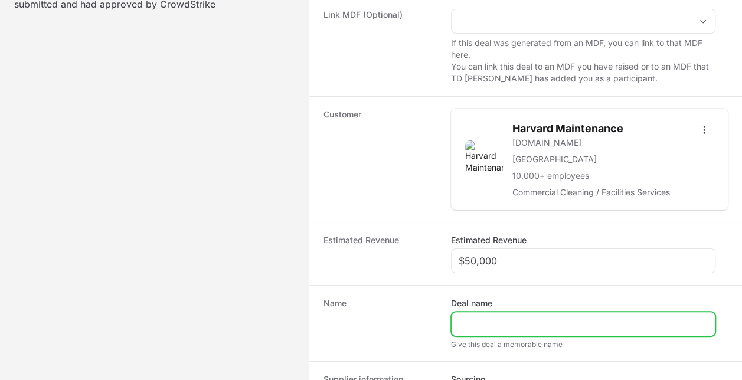
click at [506, 323] on input "Deal name" at bounding box center [583, 324] width 249 height 14
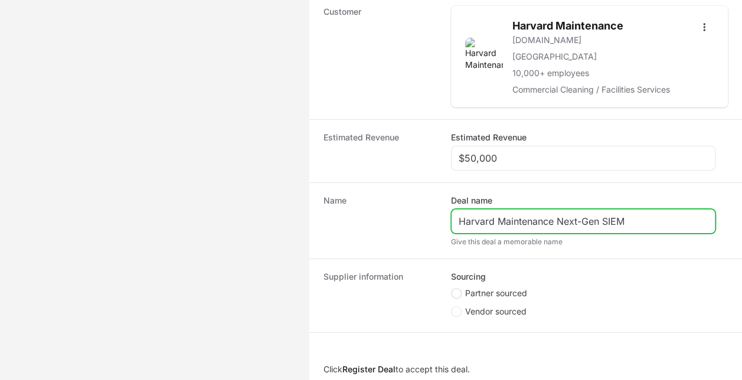
type input "Harvard Maintenance Next-Gen SIEM"
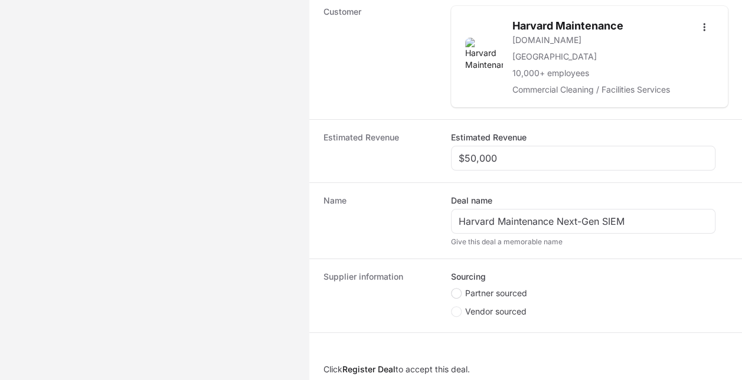
click at [457, 291] on circle "Create activity form" at bounding box center [456, 293] width 5 height 5
click at [452, 288] on input "Partner sourced" at bounding box center [451, 288] width 1 height 1
radio input "true"
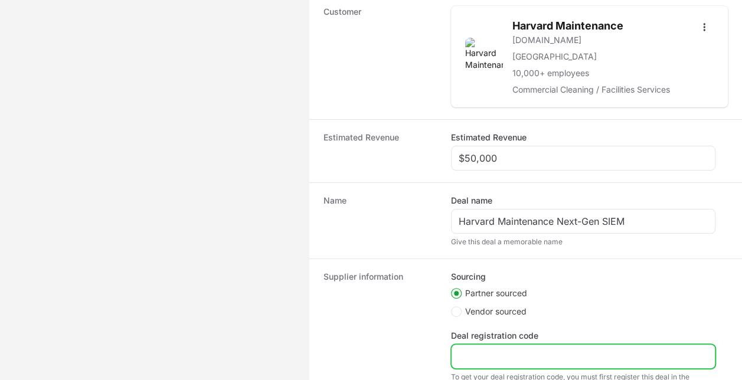
click at [501, 349] on input "Deal registration code" at bounding box center [583, 356] width 249 height 14
paste input "DR-06a14468"
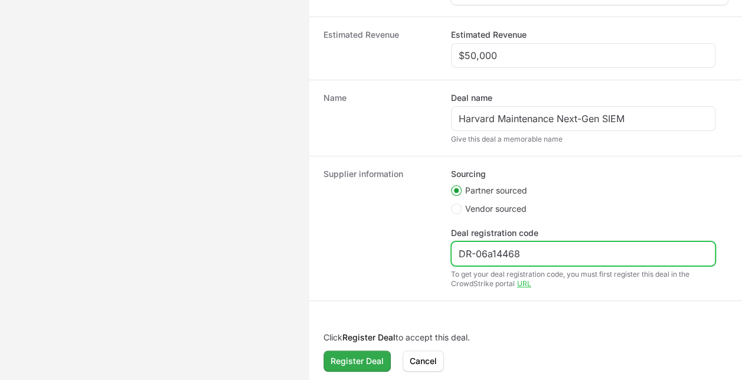
type input "DR-06a14468"
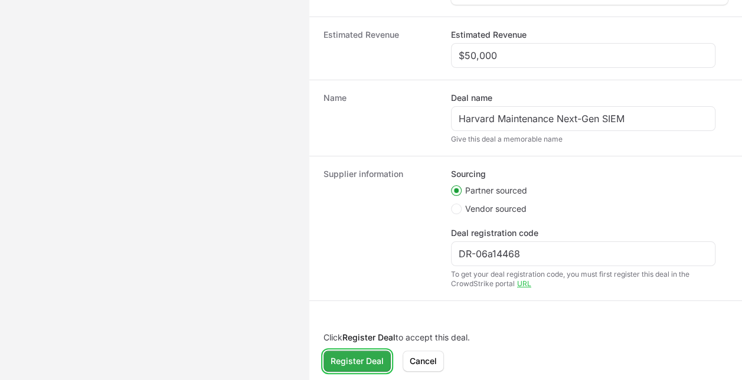
click at [373, 355] on span "Register Deal" at bounding box center [356, 361] width 53 height 14
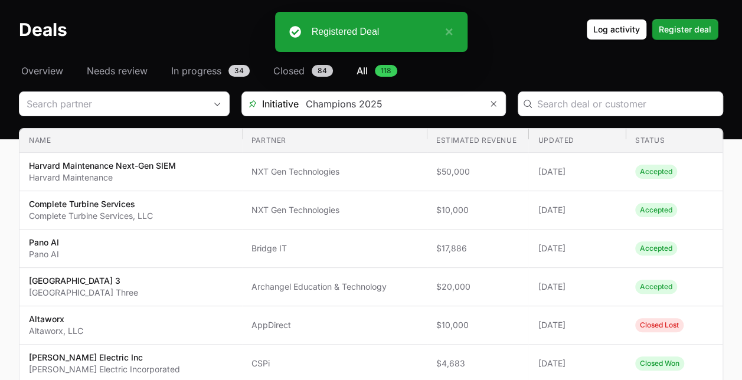
scroll to position [27, 0]
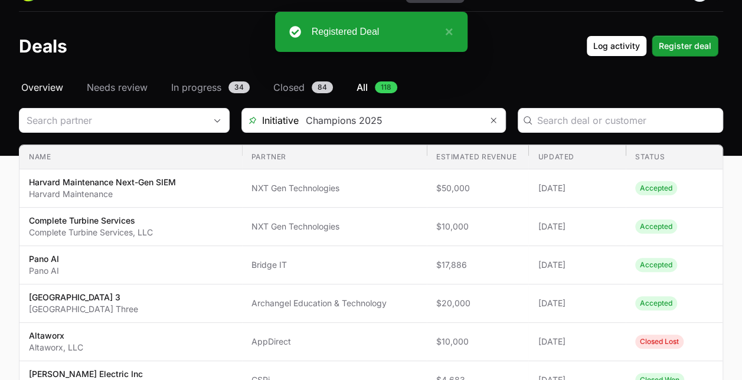
click at [52, 89] on span "Overview" at bounding box center [42, 87] width 42 height 14
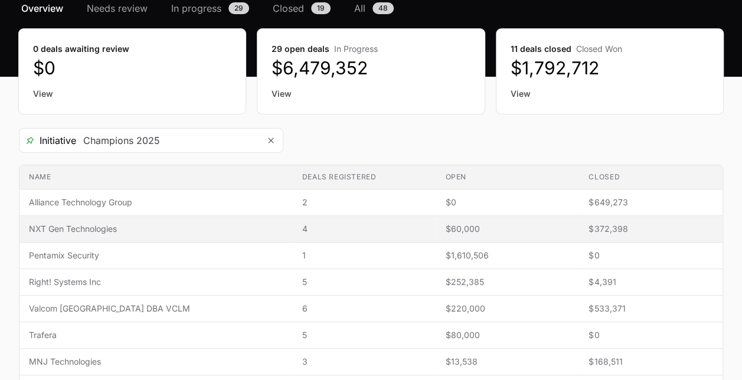
scroll to position [106, 0]
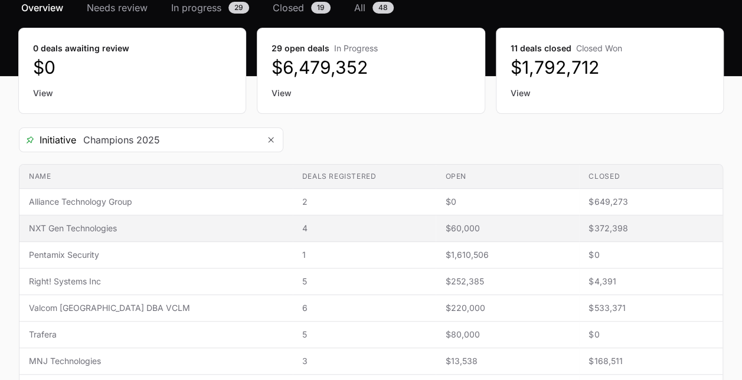
click at [336, 225] on span "4" at bounding box center [364, 228] width 125 height 12
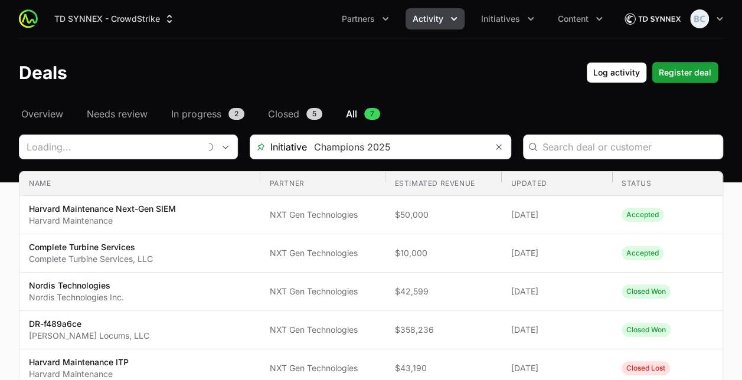
type input "NXT Gen Technologies"
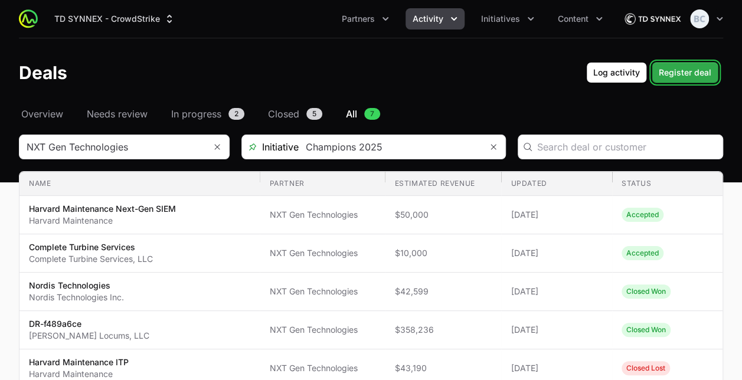
click at [688, 73] on span "Register deal" at bounding box center [685, 73] width 53 height 14
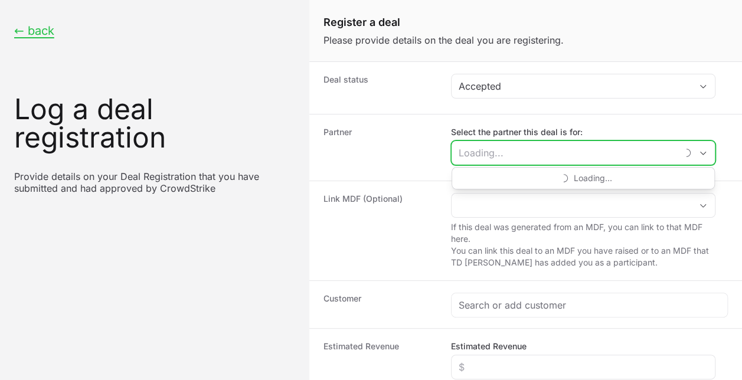
click at [502, 151] on input "Select the partner this deal is for:" at bounding box center [563, 153] width 225 height 24
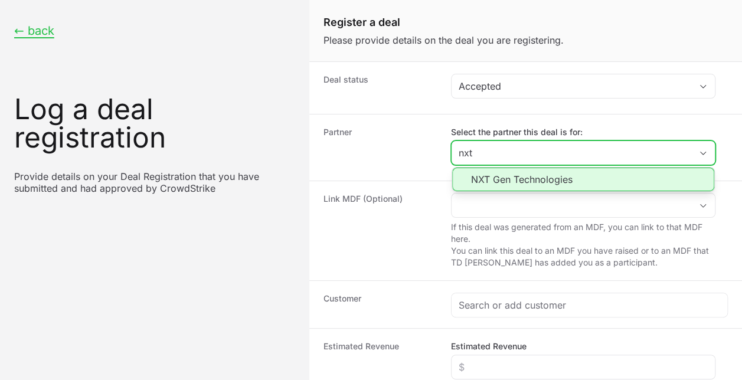
click at [480, 185] on li "NXT Gen Technologies" at bounding box center [583, 180] width 262 height 24
type input "NXT Gen Technologies"
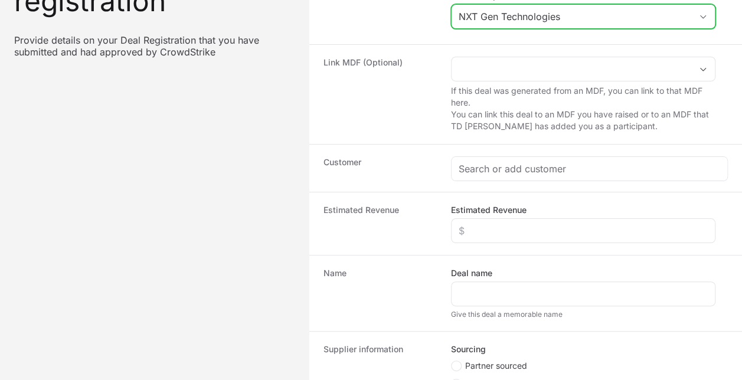
scroll to position [137, 0]
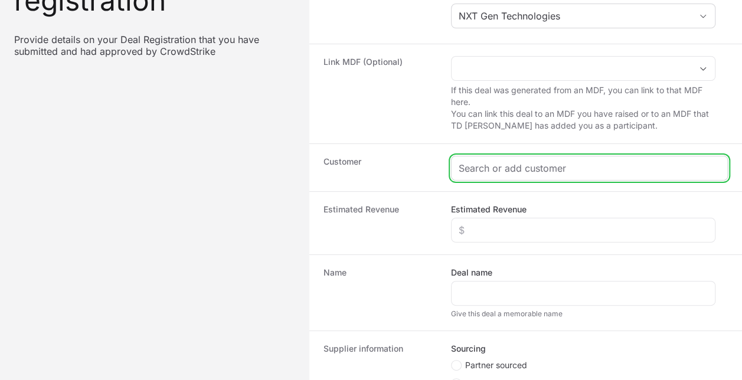
click at [478, 169] on input "Create activity form" at bounding box center [589, 168] width 261 height 14
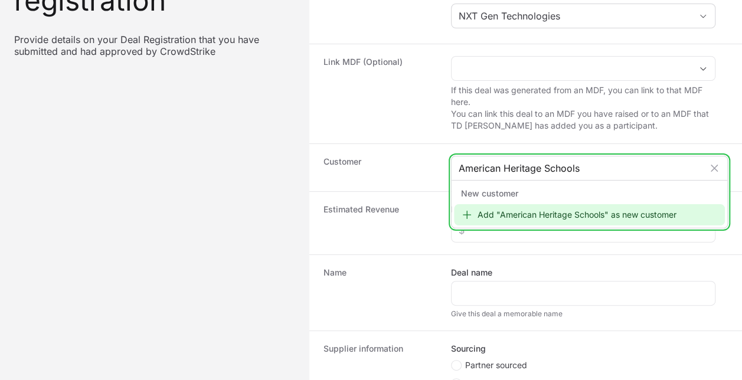
type input "American Heritage Schools"
click at [519, 209] on div "Add "American Heritage Schools" as new customer" at bounding box center [589, 214] width 271 height 21
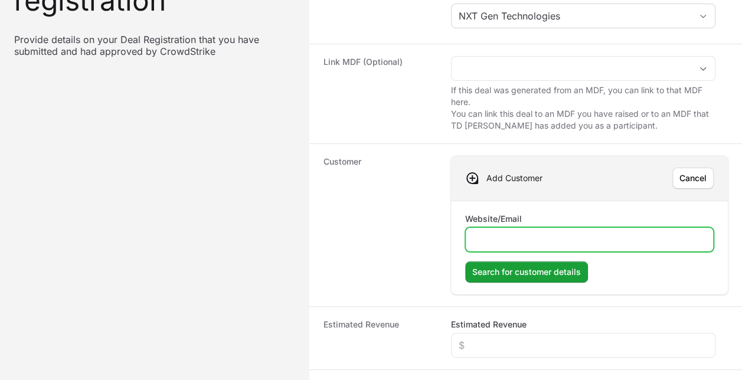
click at [551, 233] on input "Website/Email" at bounding box center [589, 240] width 233 height 14
paste input "[DOMAIN_NAME]"
type input "[DOMAIN_NAME]"
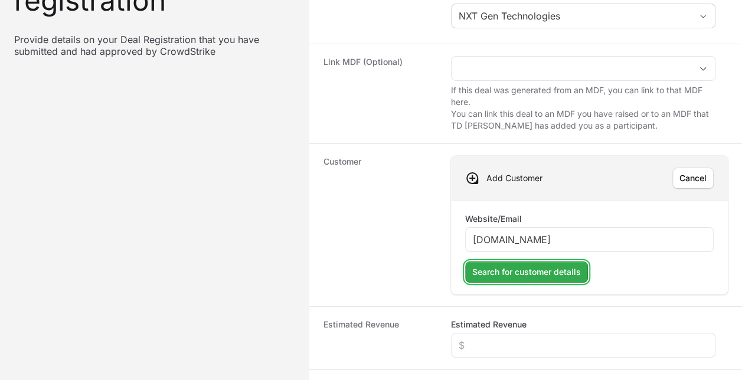
click at [519, 275] on span "Search for customer details" at bounding box center [526, 272] width 109 height 14
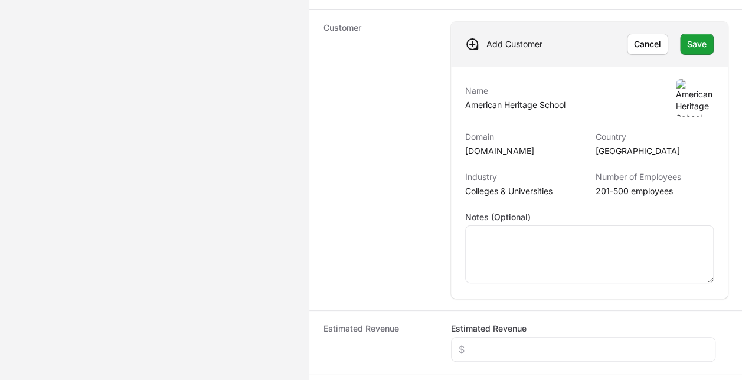
scroll to position [269, 0]
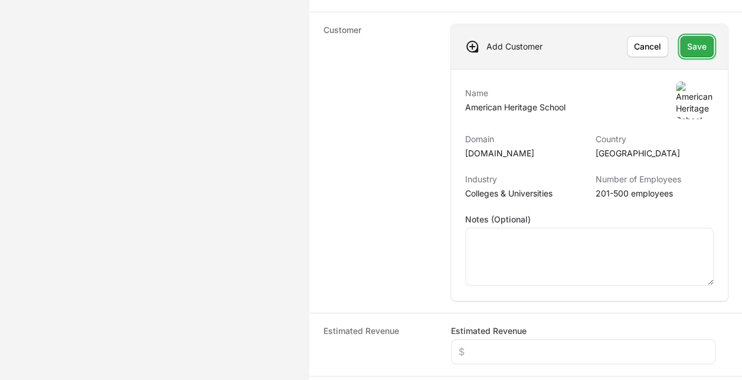
click at [708, 40] on button "Save Save" at bounding box center [697, 46] width 34 height 21
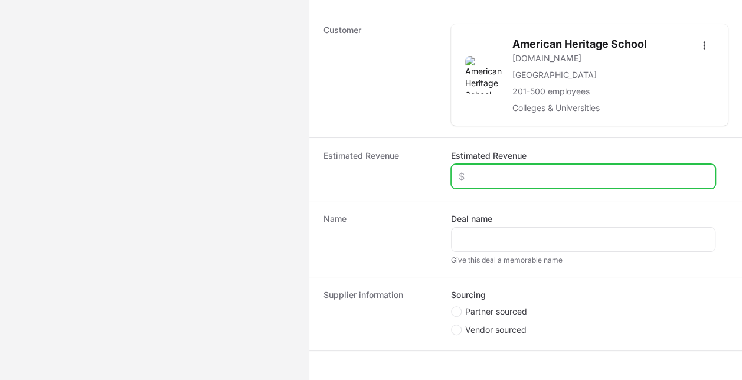
click at [568, 169] on input "Estimated Revenue" at bounding box center [583, 176] width 249 height 14
type input "$20,000"
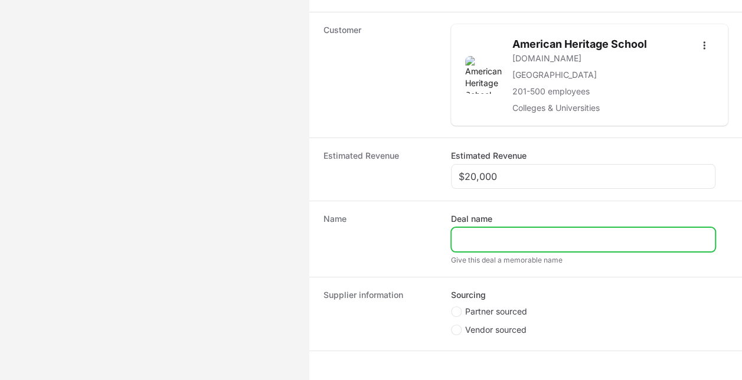
click at [470, 240] on input "Deal name" at bounding box center [583, 240] width 249 height 14
type input "American Heritage School"
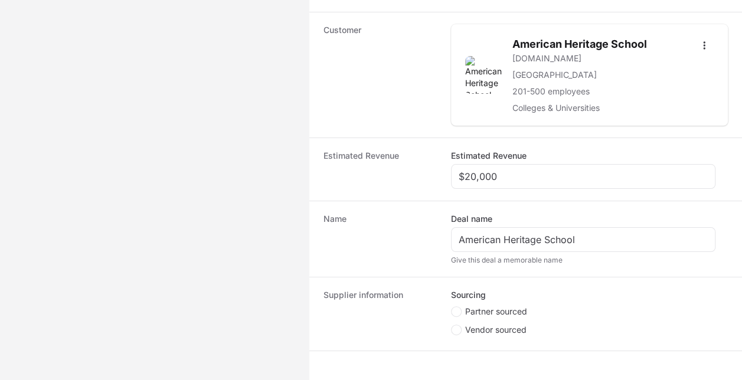
click at [461, 306] on span "Create activity form" at bounding box center [458, 311] width 14 height 11
click at [452, 306] on input "Partner sourced" at bounding box center [451, 306] width 1 height 1
radio input "true"
click at [464, 364] on div "Create activity form" at bounding box center [583, 374] width 264 height 25
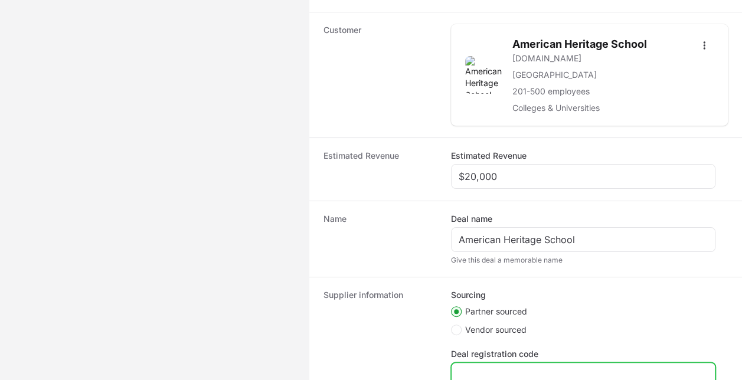
click at [487, 368] on input "Deal registration code" at bounding box center [583, 375] width 249 height 14
paste input "DR-1063608b"
click at [470, 373] on input "DR-1063608b" at bounding box center [583, 375] width 249 height 14
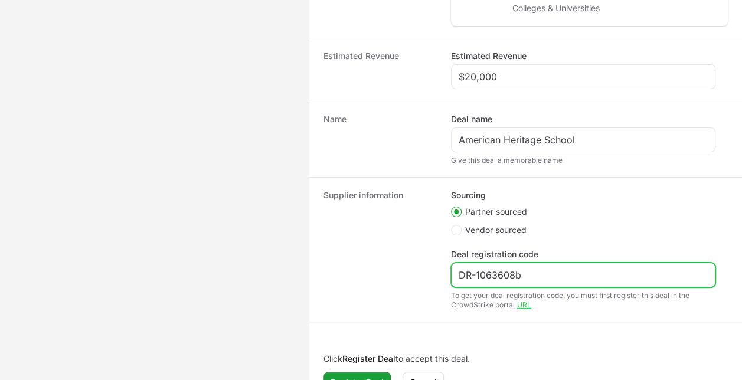
scroll to position [389, 0]
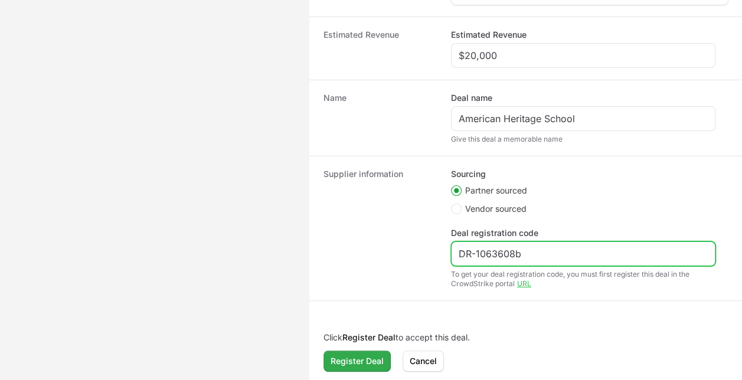
type input "DR-1063608b"
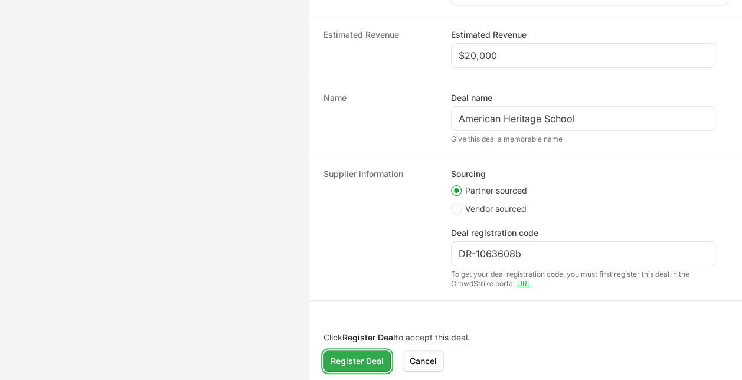
click at [343, 355] on span "Register Deal" at bounding box center [356, 361] width 53 height 14
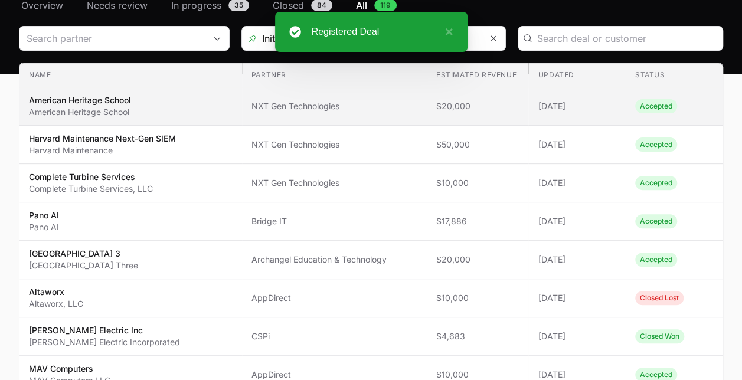
scroll to position [103, 0]
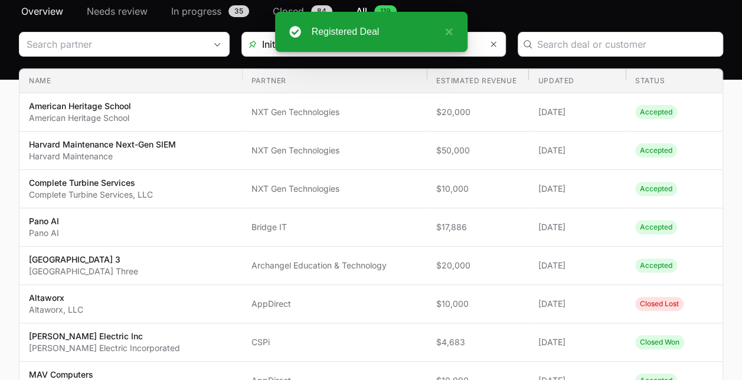
click at [38, 5] on span "Overview" at bounding box center [42, 11] width 42 height 14
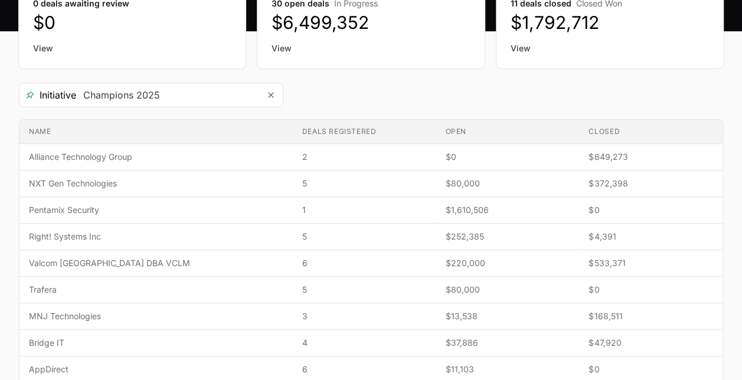
scroll to position [150, 0]
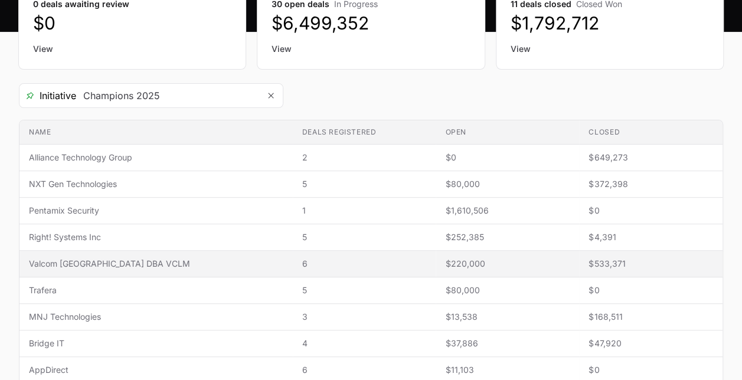
click at [116, 266] on span "Valcom [GEOGRAPHIC_DATA] DBA VCLM" at bounding box center [156, 264] width 254 height 12
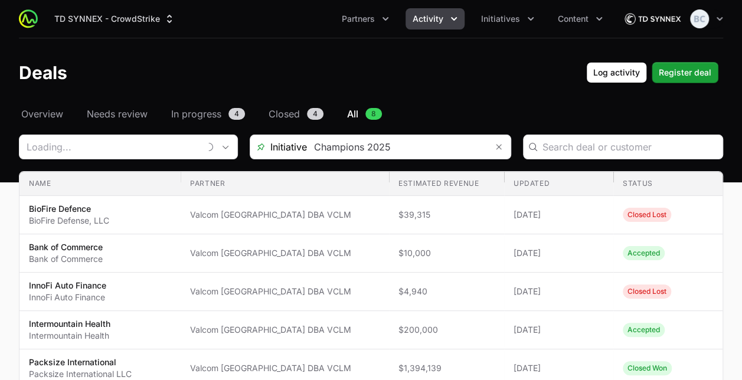
type input "Valcom [GEOGRAPHIC_DATA] DBA VCLM"
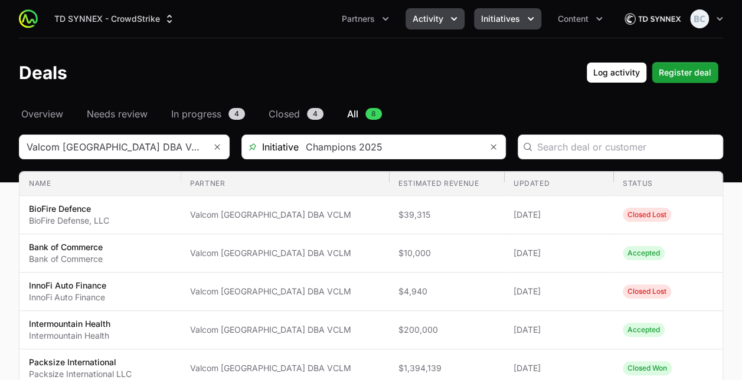
click at [502, 26] on button "Initiatives" at bounding box center [507, 18] width 67 height 21
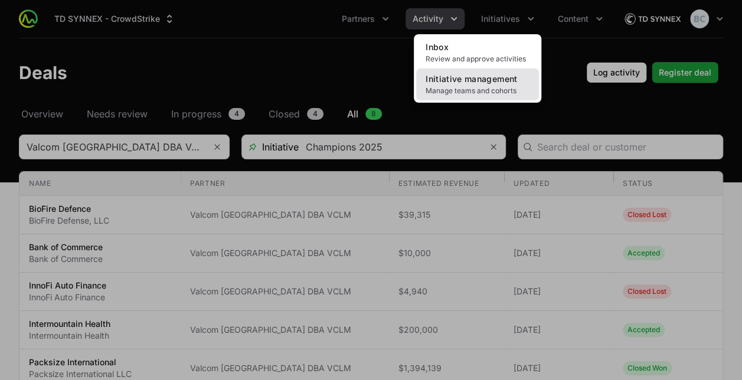
click at [490, 74] on span "Initiative management" at bounding box center [470, 79] width 91 height 10
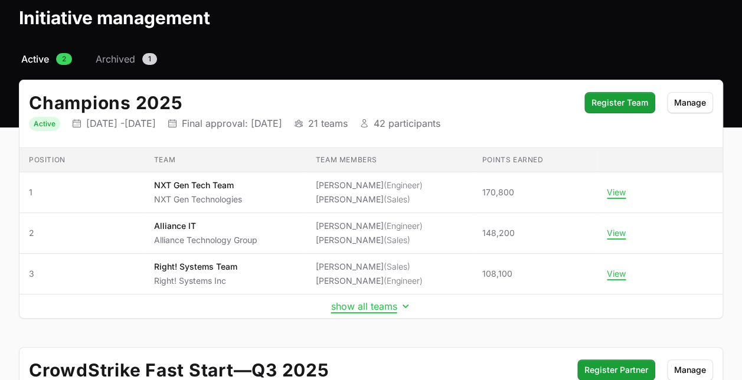
scroll to position [54, 0]
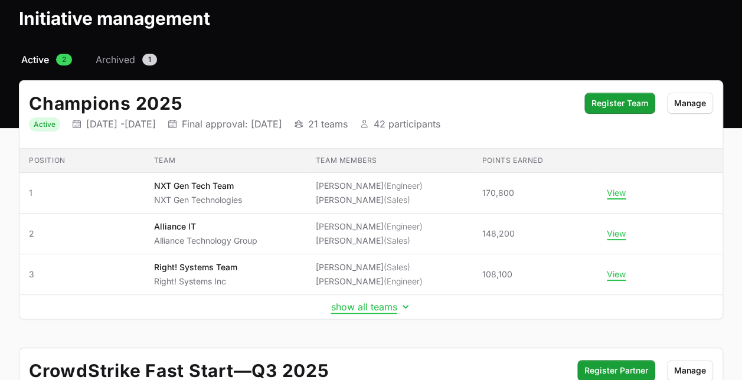
click at [376, 312] on td "show all teams" at bounding box center [370, 307] width 703 height 24
click at [368, 307] on button "show all teams" at bounding box center [371, 307] width 80 height 12
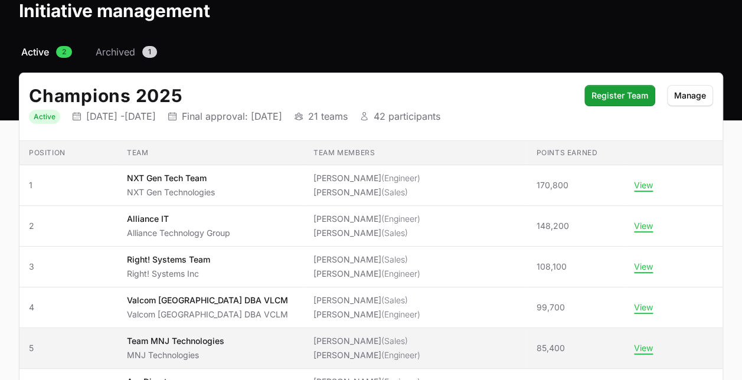
scroll to position [0, 0]
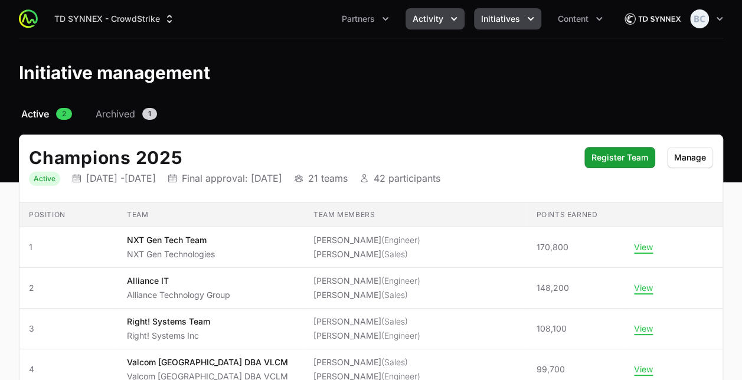
click at [434, 17] on span "Activity" at bounding box center [427, 19] width 31 height 12
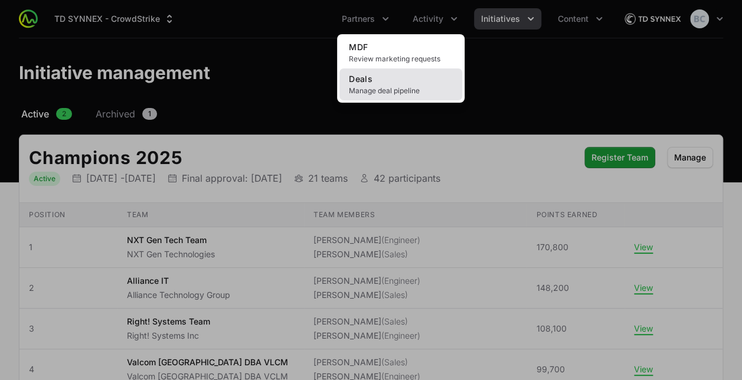
click at [410, 79] on link "Deals Manage deal pipeline" at bounding box center [400, 84] width 123 height 32
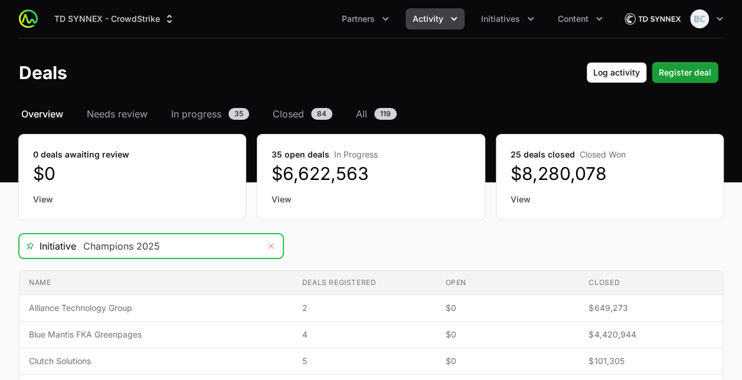
click at [265, 245] on button "Remove" at bounding box center [271, 246] width 24 height 24
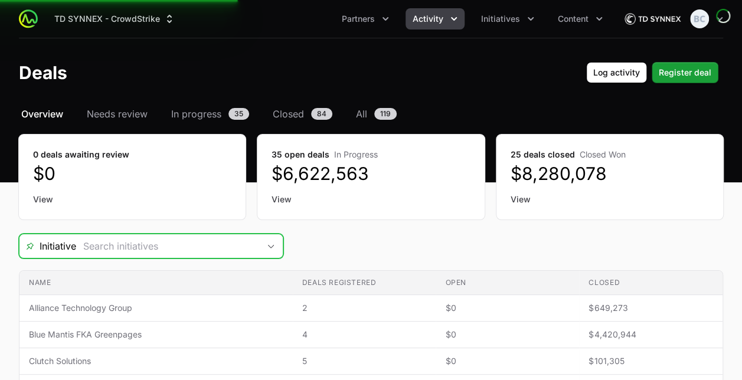
click at [271, 245] on icon "Open" at bounding box center [270, 246] width 9 height 4
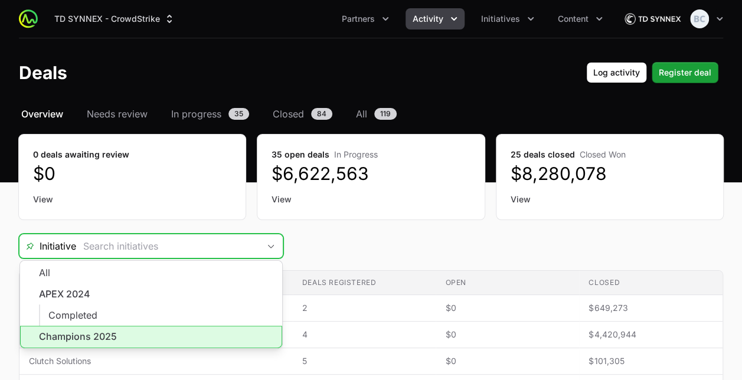
click at [209, 332] on li "Champions 2025" at bounding box center [151, 337] width 262 height 22
type input "Champions 2025"
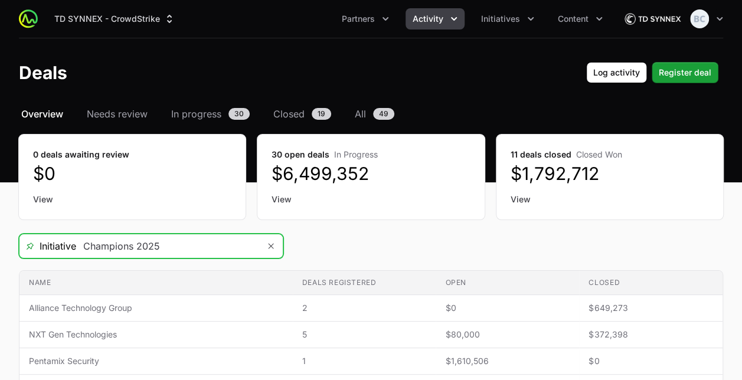
scroll to position [32, 0]
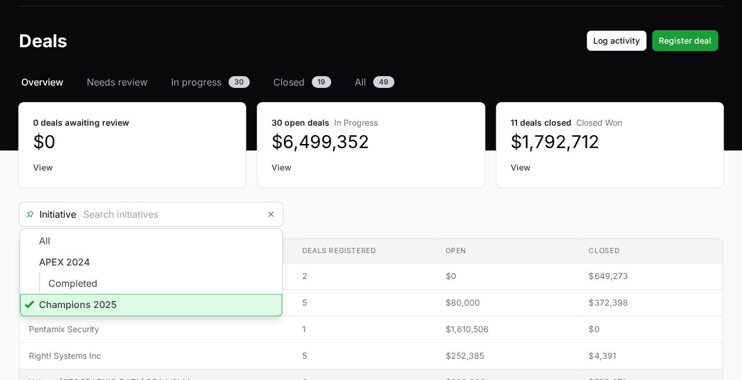
type input "Champions 2025"
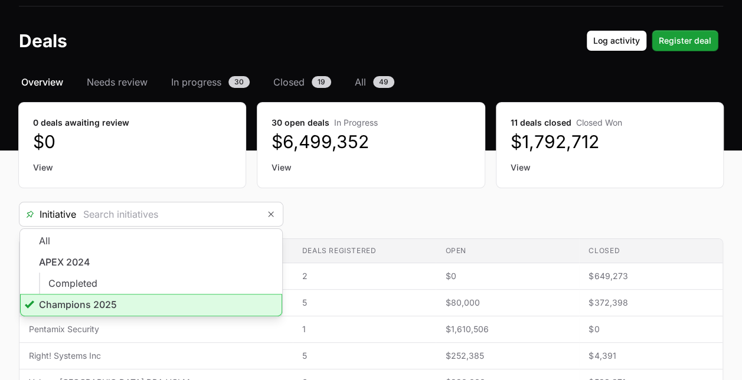
type input "Champions 2025"
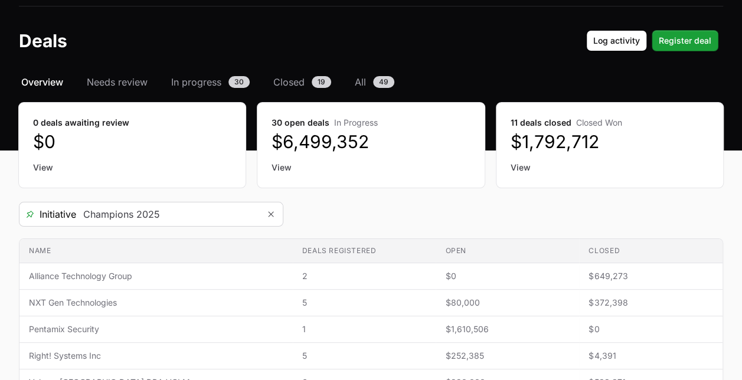
click at [459, 208] on div "Initiative Champions 2025" at bounding box center [371, 214] width 704 height 25
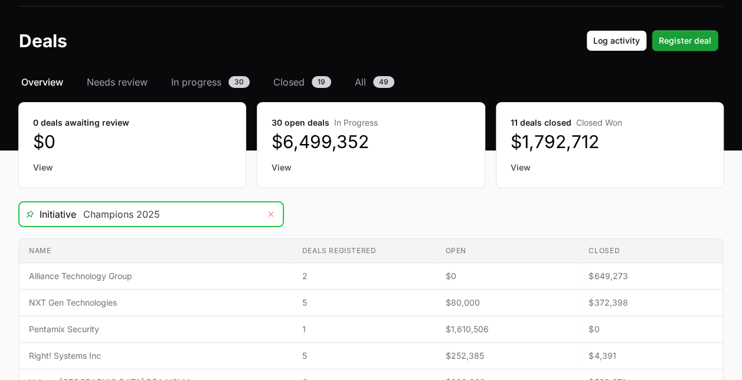
click at [277, 215] on button "Remove" at bounding box center [271, 214] width 24 height 24
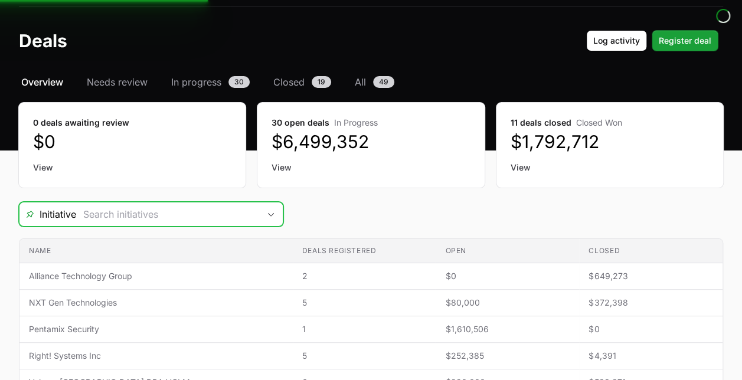
click at [268, 214] on icon "Open" at bounding box center [270, 214] width 9 height 4
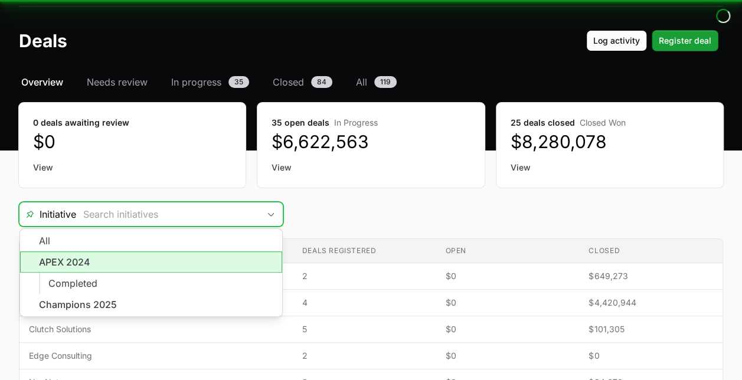
click at [211, 268] on li "APEX 2024" at bounding box center [151, 261] width 262 height 21
type input "APEX 2024"
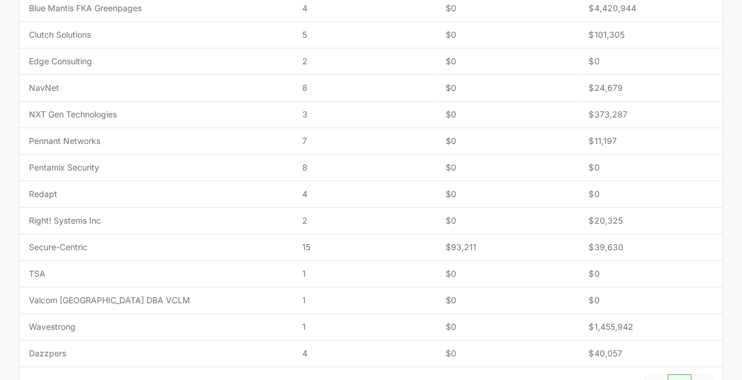
scroll to position [300, 0]
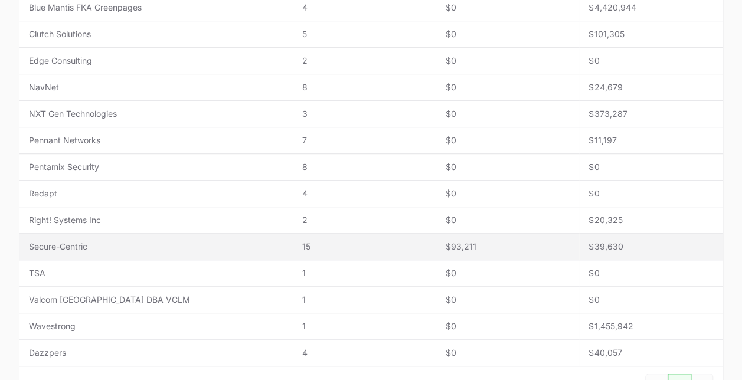
click at [383, 243] on span "15" at bounding box center [364, 247] width 125 height 12
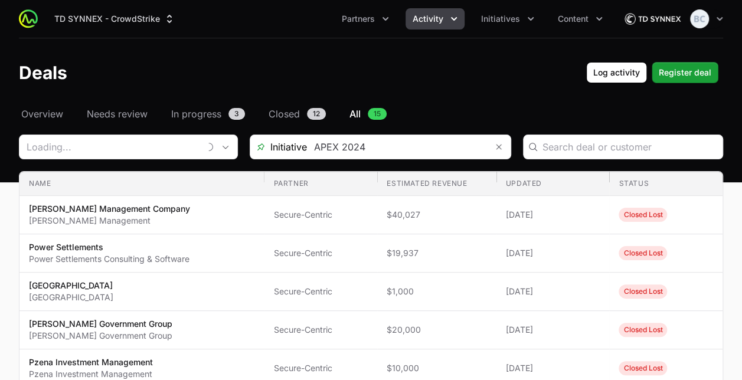
type input "Secure-Centric"
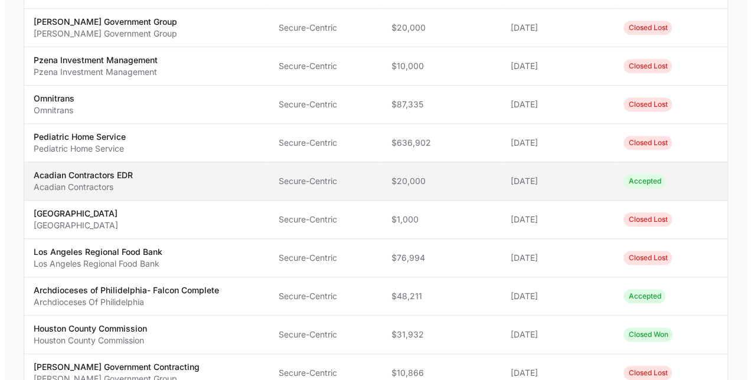
scroll to position [326, 0]
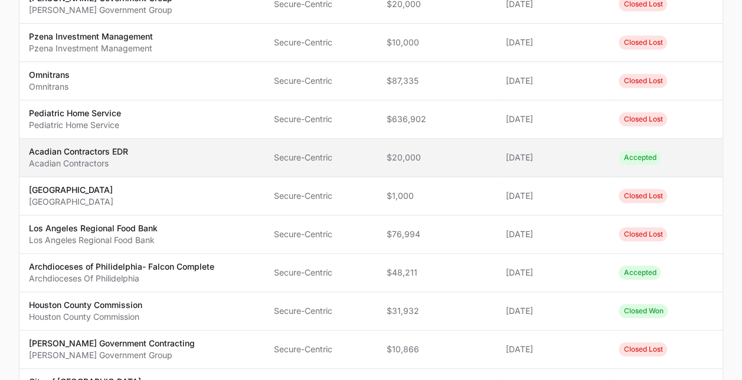
click at [541, 170] on td "Updated [DATE]" at bounding box center [552, 158] width 113 height 38
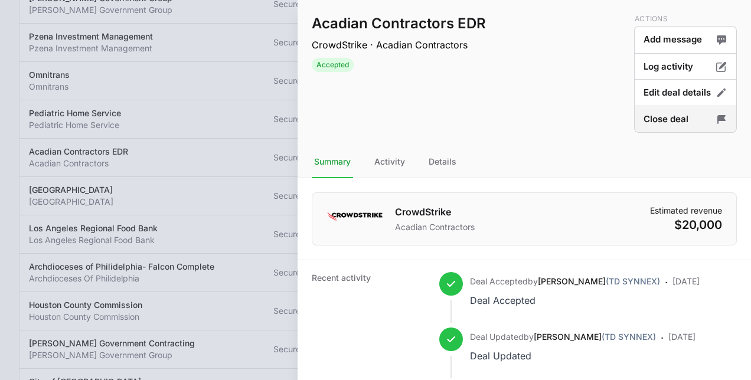
click at [657, 122] on button "Close deal" at bounding box center [685, 120] width 103 height 28
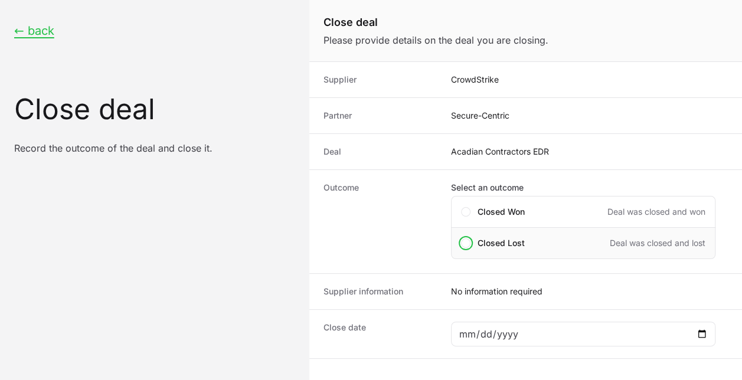
click at [492, 238] on span "Closed Lost" at bounding box center [500, 243] width 47 height 12
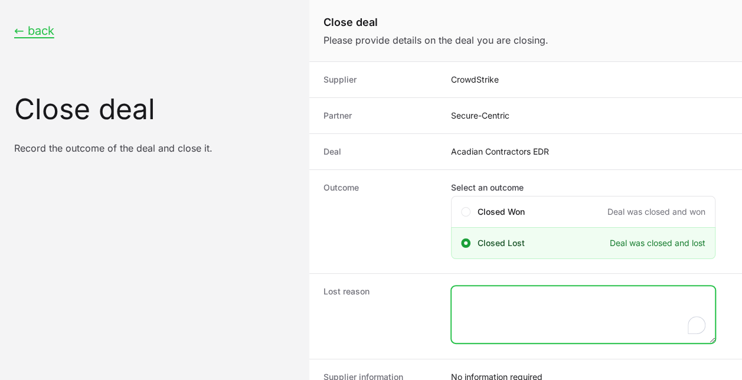
click at [482, 307] on textarea "To enrich screen reader interactions, please activate Accessibility in Grammarl…" at bounding box center [582, 314] width 263 height 57
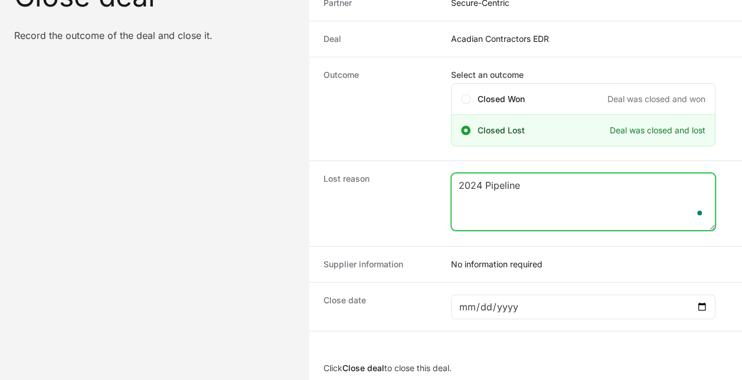
scroll to position [114, 0]
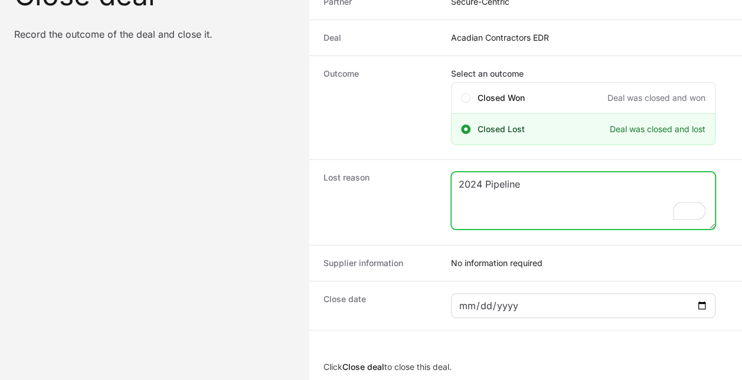
type textarea "2024 Pipeline"
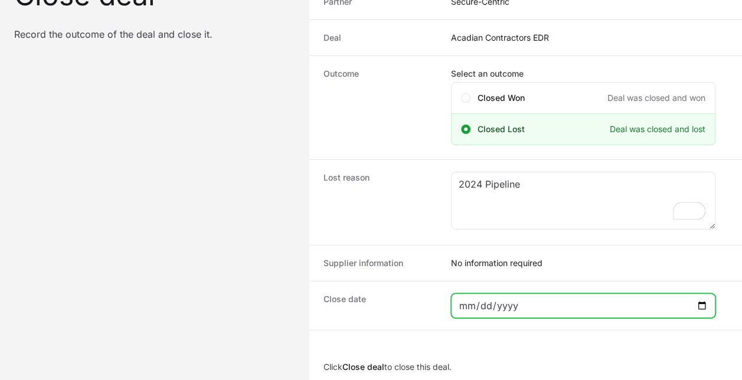
click at [469, 299] on input "Close deal form" at bounding box center [583, 306] width 249 height 14
click at [518, 305] on input "Close deal form" at bounding box center [583, 306] width 249 height 14
click at [699, 299] on input "Close deal form" at bounding box center [583, 306] width 249 height 14
type input "[DATE]"
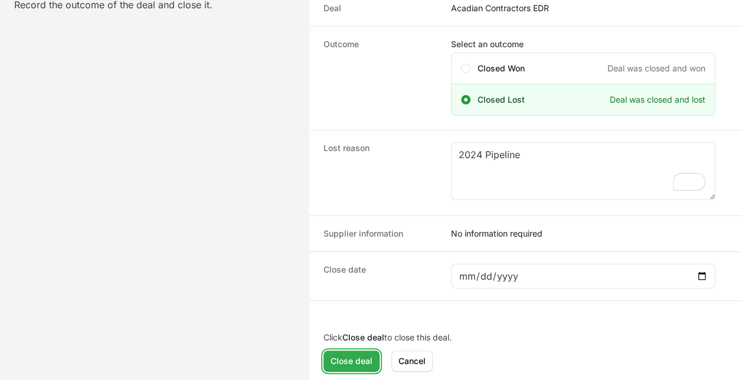
click at [353, 361] on span "Close deal" at bounding box center [351, 361] width 42 height 14
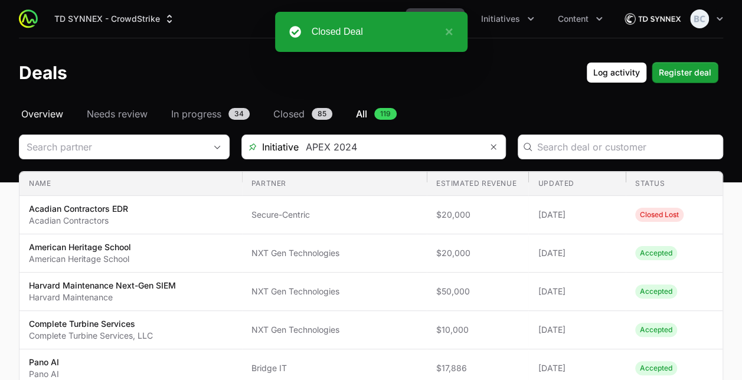
click at [45, 116] on span "Overview" at bounding box center [42, 114] width 42 height 14
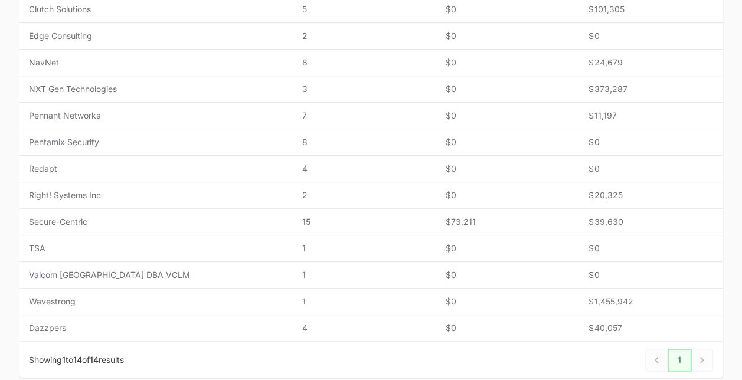
scroll to position [326, 0]
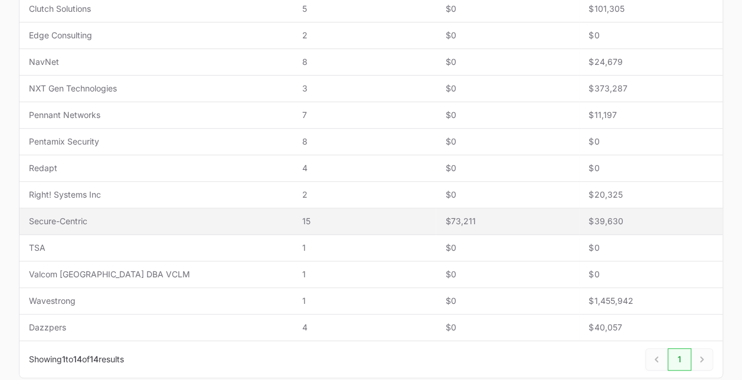
click at [235, 208] on td "Name Secure-Centric" at bounding box center [155, 221] width 273 height 27
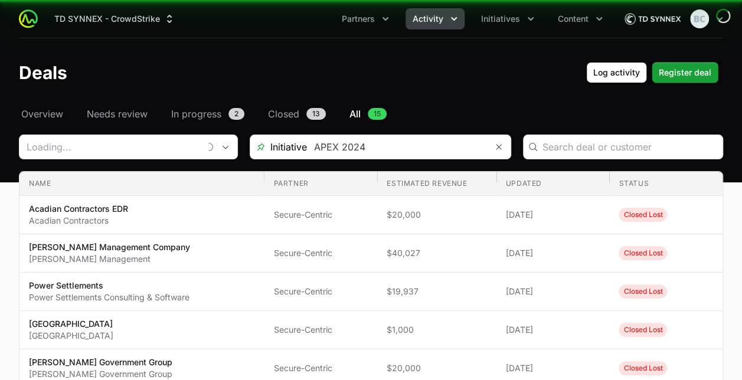
type input "Secure-Centric"
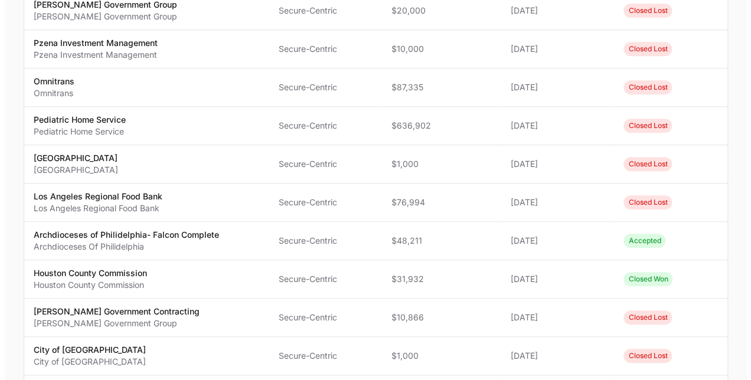
scroll to position [374, 0]
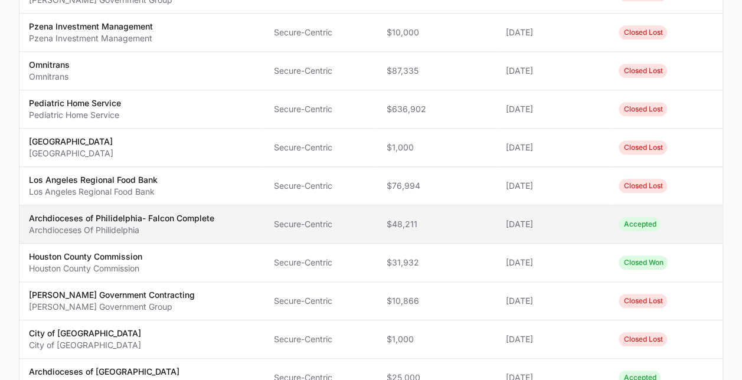
click at [234, 225] on span "Archdioceses of Philidelphia- Falcon Complete Archdioceses Of Philidelphia" at bounding box center [141, 224] width 225 height 24
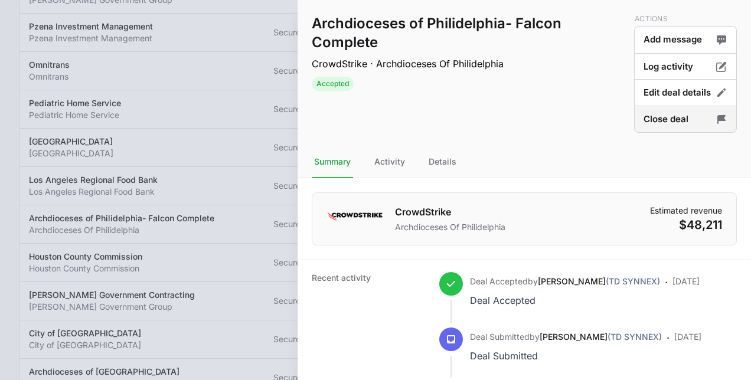
click at [682, 123] on button "Close deal" at bounding box center [685, 120] width 103 height 28
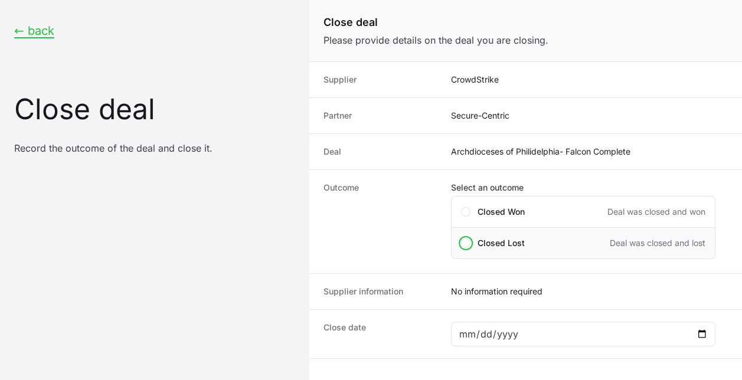
click at [542, 240] on div "Closed Lost Deal was closed and lost" at bounding box center [591, 243] width 228 height 12
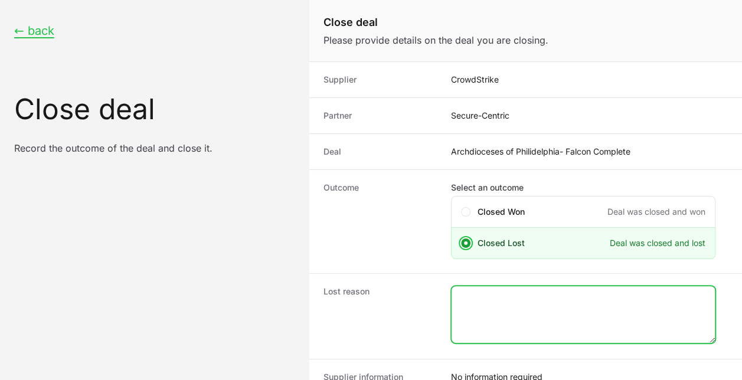
click at [503, 302] on textarea "Close deal form" at bounding box center [582, 314] width 263 height 57
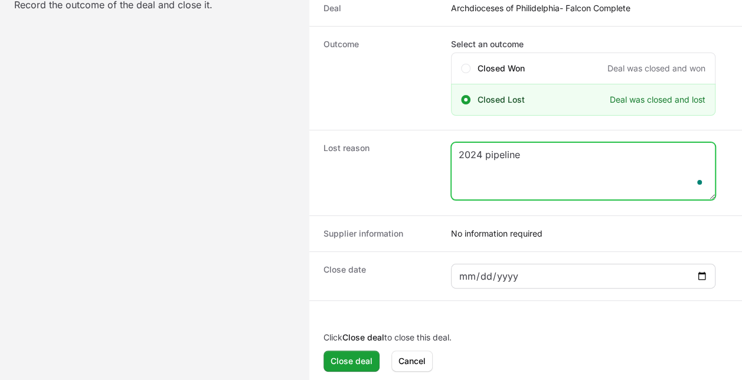
type textarea "2024 pipeline"
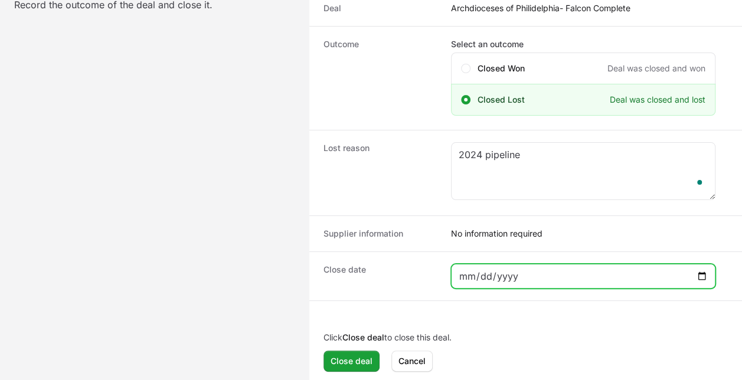
click at [531, 269] on input "Close deal form" at bounding box center [583, 276] width 249 height 14
click at [543, 273] on input "Close deal form" at bounding box center [583, 276] width 249 height 14
click at [692, 270] on input "Close deal form" at bounding box center [583, 276] width 249 height 14
click at [700, 272] on input "Close deal form" at bounding box center [583, 276] width 249 height 14
type input "[DATE]"
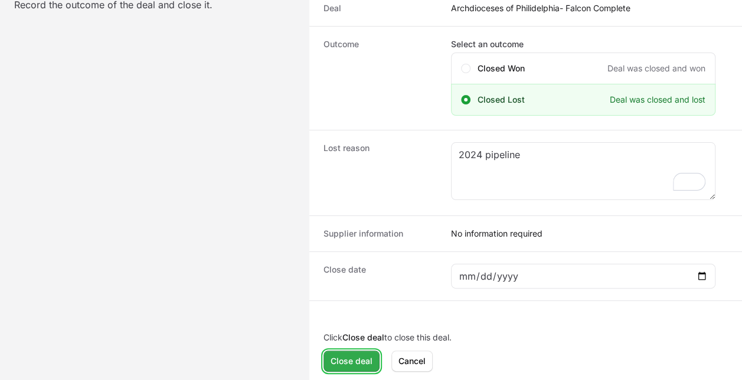
click at [359, 355] on span "Close deal" at bounding box center [351, 361] width 42 height 14
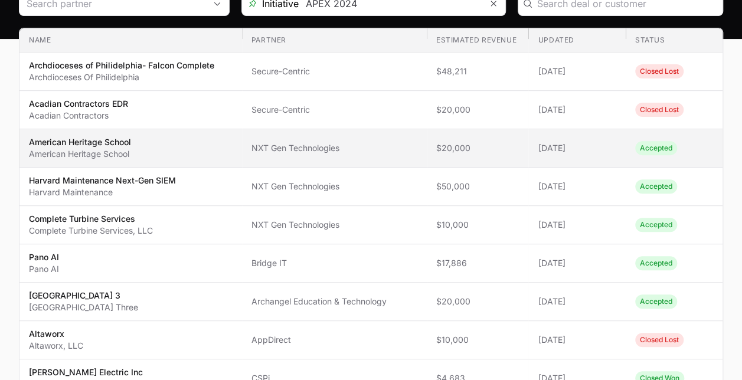
scroll to position [34, 0]
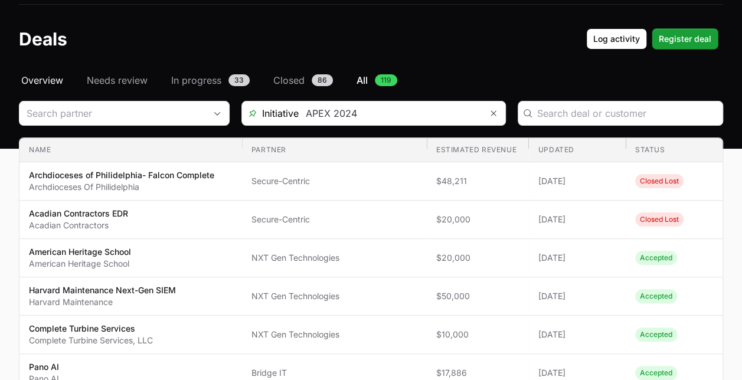
click at [45, 76] on span "Overview" at bounding box center [42, 80] width 42 height 14
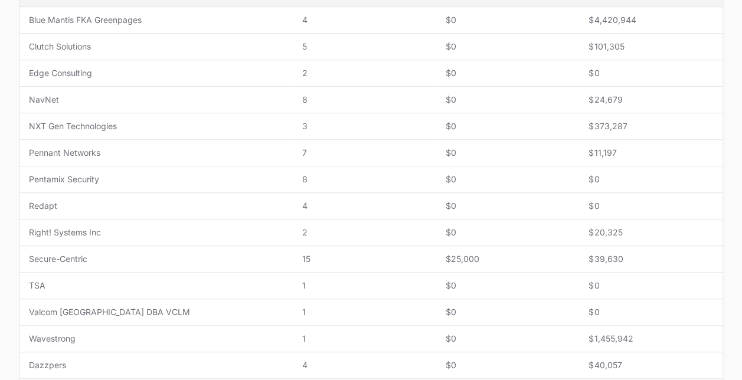
scroll to position [290, 0]
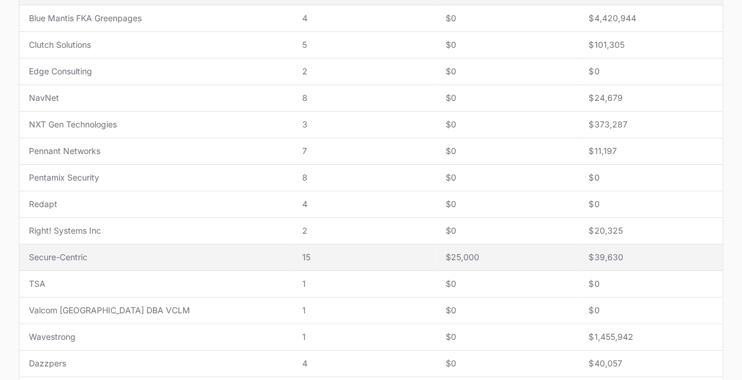
click at [230, 248] on td "Name Secure-Centric" at bounding box center [155, 257] width 273 height 27
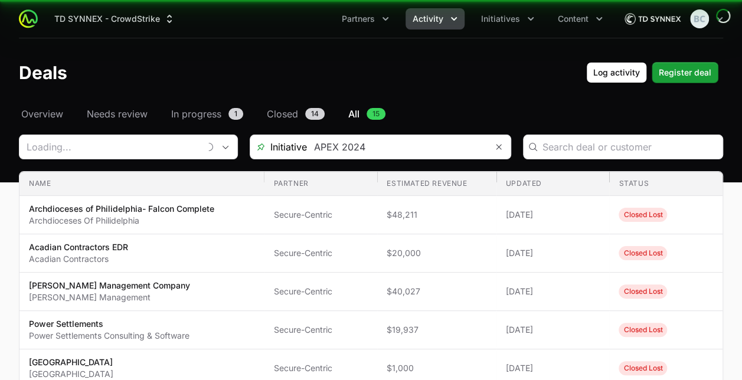
type input "Secure-Centric"
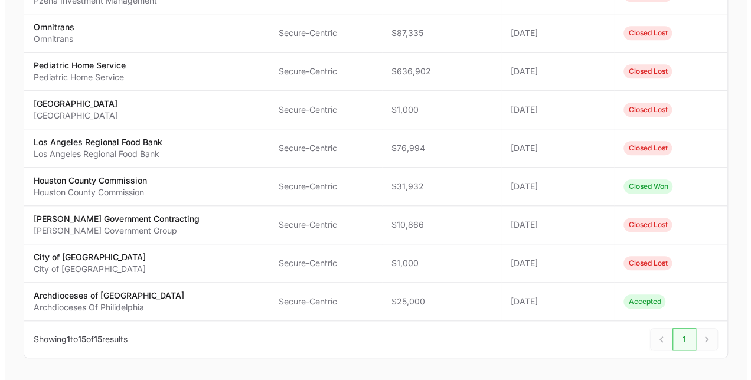
scroll to position [451, 0]
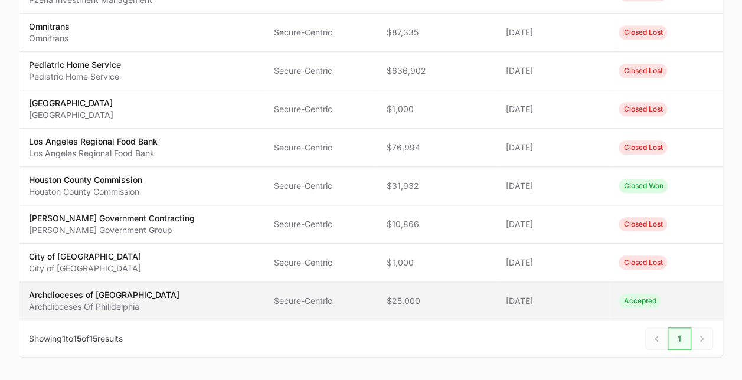
click at [240, 289] on span "Archdioceses of Philadelphia Archdioceses Of Philidelphia" at bounding box center [141, 301] width 225 height 24
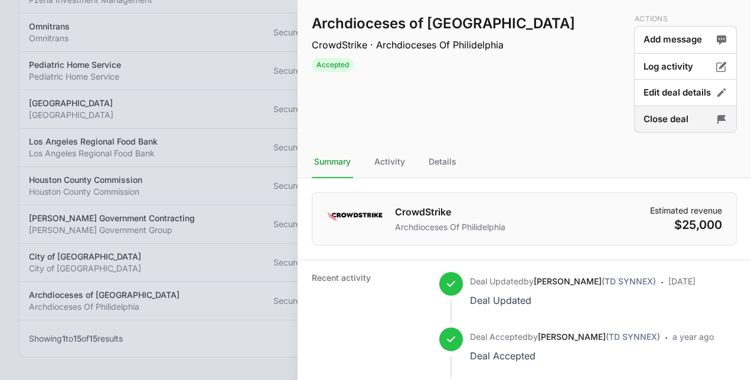
click at [662, 125] on button "Close deal" at bounding box center [685, 120] width 103 height 28
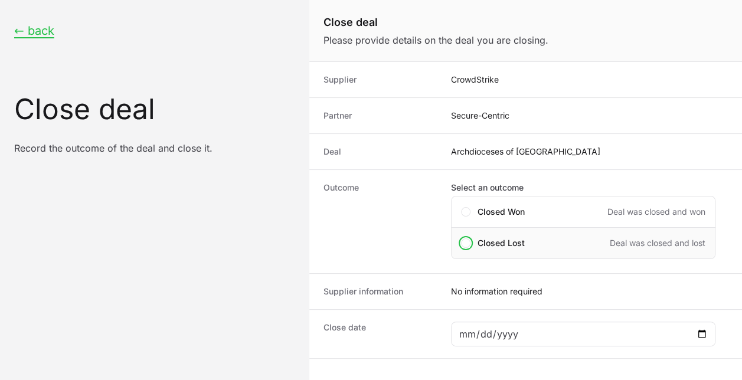
click at [524, 237] on div "Closed Lost Deal was closed and lost" at bounding box center [591, 243] width 228 height 12
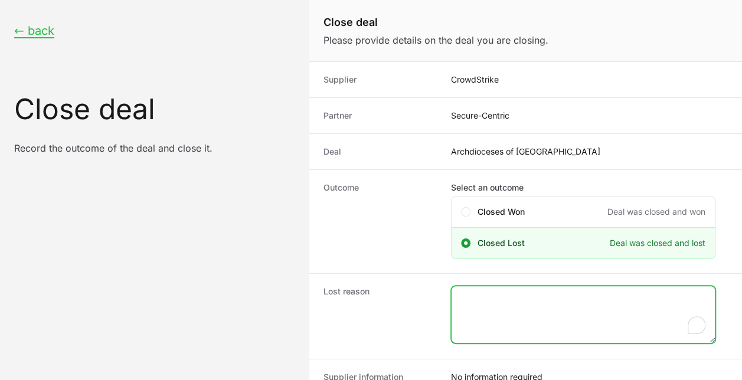
click at [515, 309] on textarea "To enrich screen reader interactions, please activate Accessibility in Grammarl…" at bounding box center [582, 314] width 263 height 57
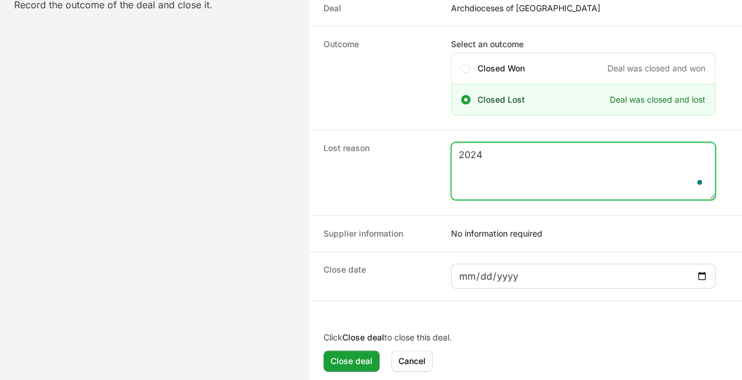
type textarea "2024"
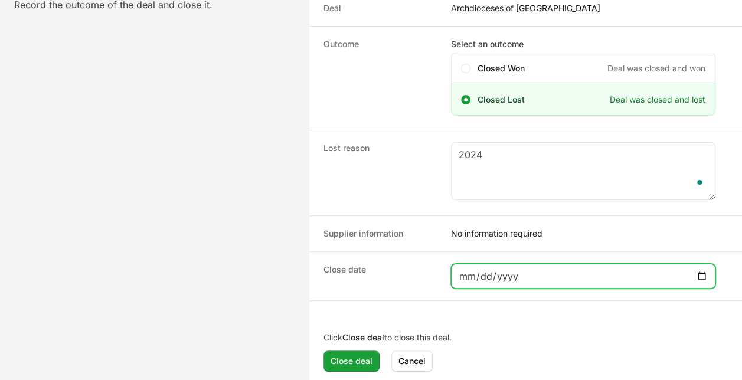
click at [582, 272] on input "Close deal form" at bounding box center [583, 276] width 249 height 14
click at [703, 269] on input "Close deal form" at bounding box center [583, 276] width 249 height 14
type input "[DATE]"
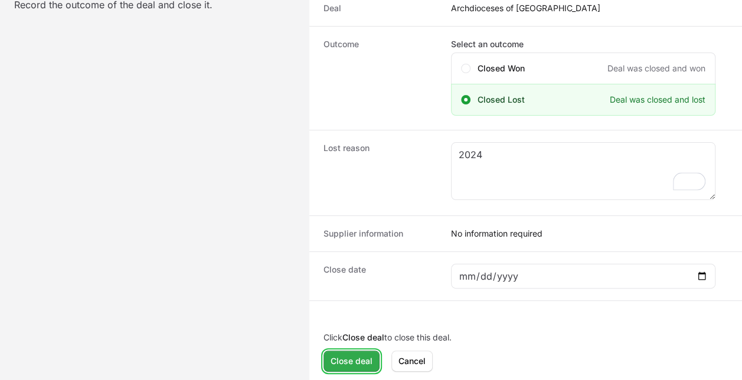
click at [356, 354] on span "Close deal" at bounding box center [351, 361] width 42 height 14
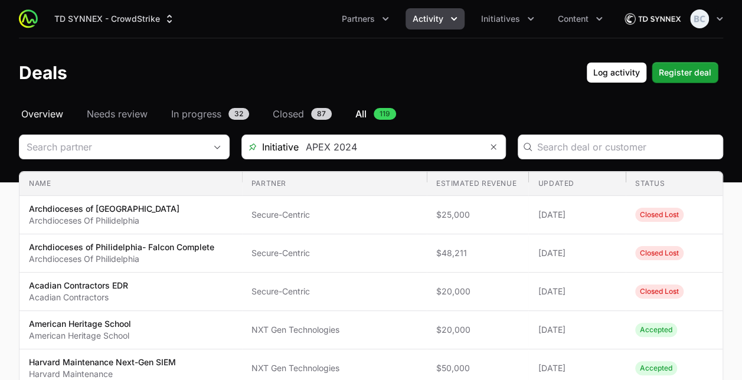
click at [40, 117] on span "Overview" at bounding box center [42, 114] width 42 height 14
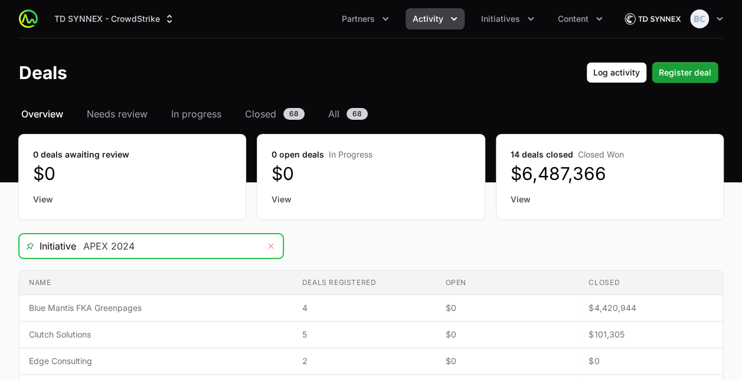
click at [276, 245] on button "Remove" at bounding box center [271, 246] width 24 height 24
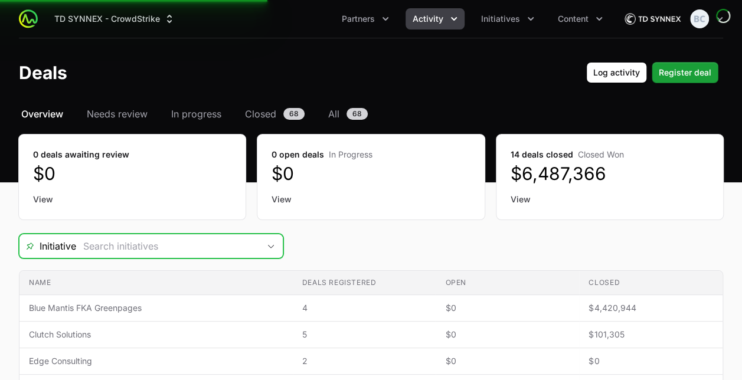
click at [266, 245] on icon "Open" at bounding box center [270, 246] width 9 height 4
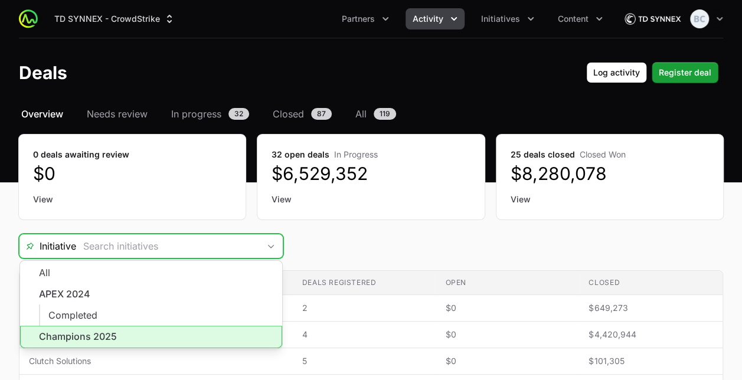
click at [164, 326] on li "Champions 2025" at bounding box center [151, 337] width 262 height 22
type input "Champions 2025"
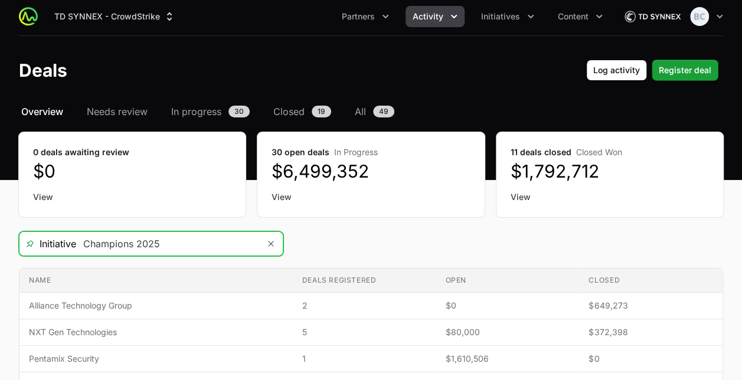
scroll to position [1, 0]
